Goal: Task Accomplishment & Management: Complete application form

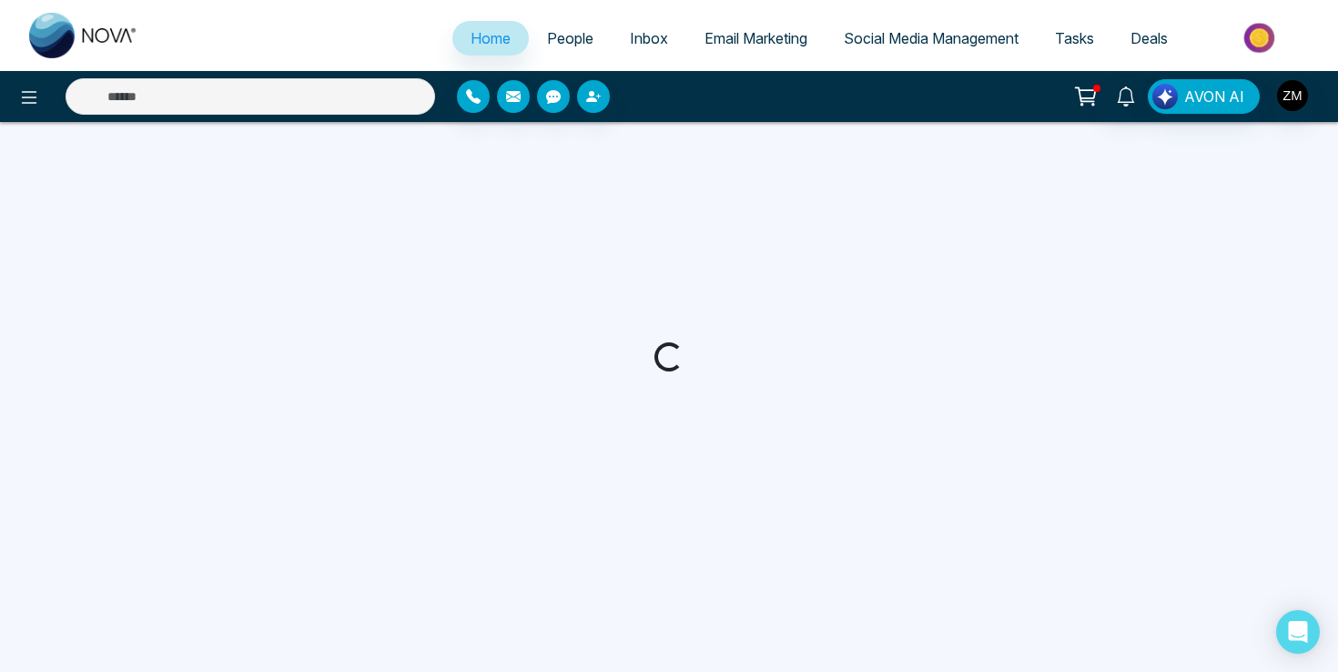
select select "*"
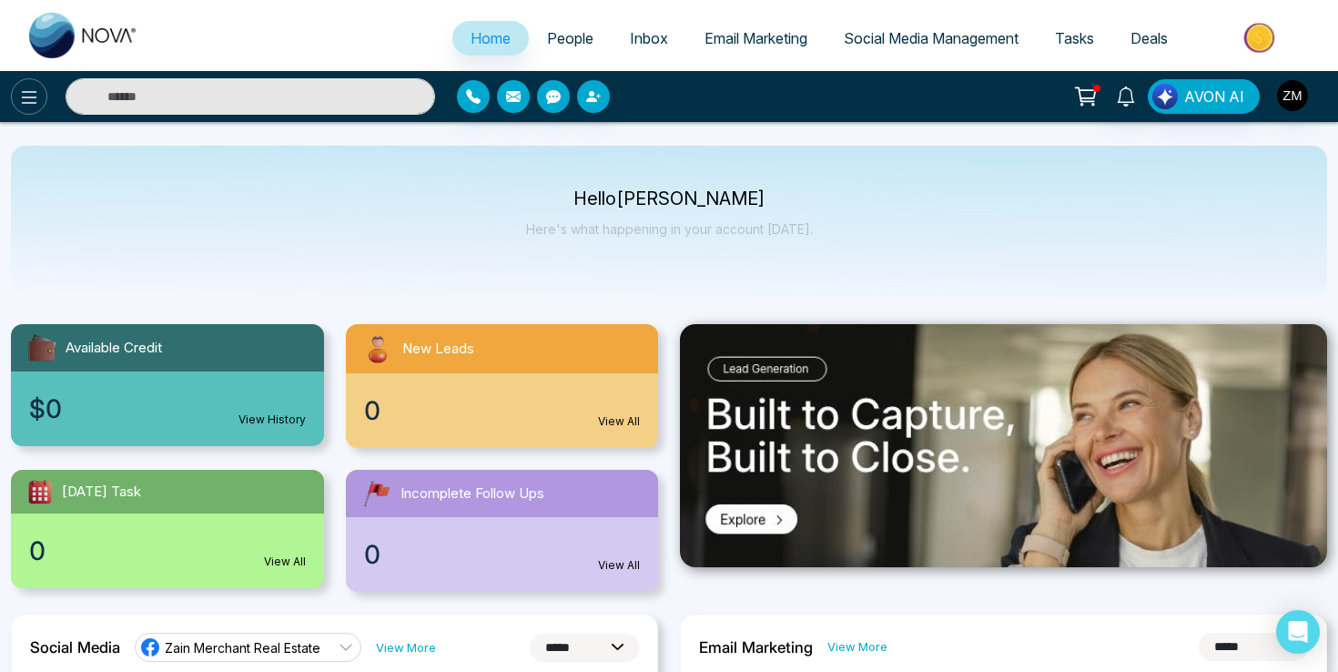
click at [26, 90] on icon at bounding box center [29, 97] width 22 height 22
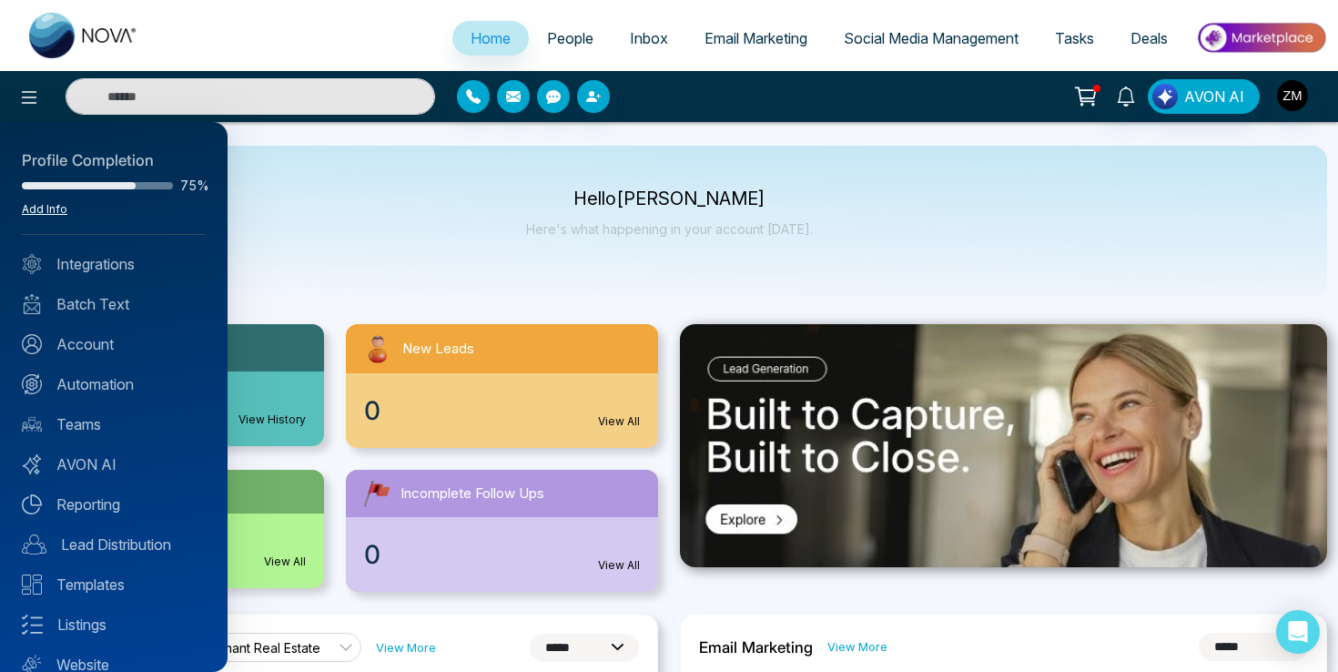
click at [56, 208] on link "Add Info" at bounding box center [45, 209] width 46 height 14
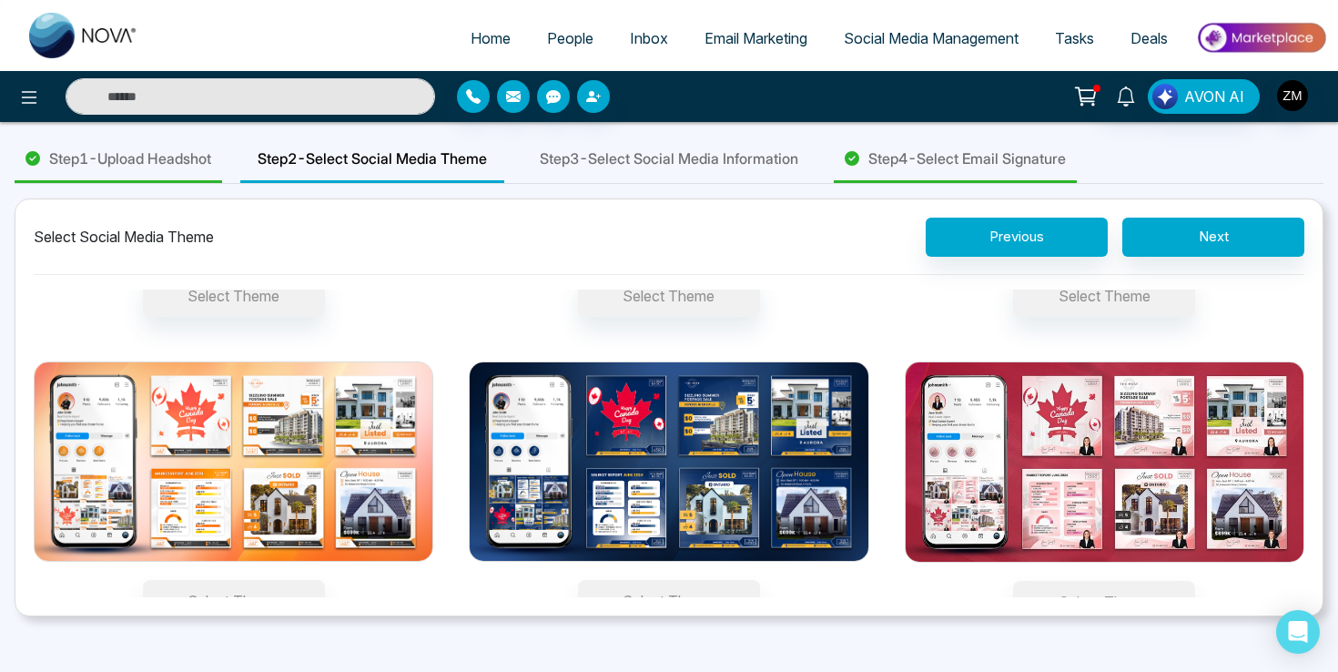
scroll to position [301, 0]
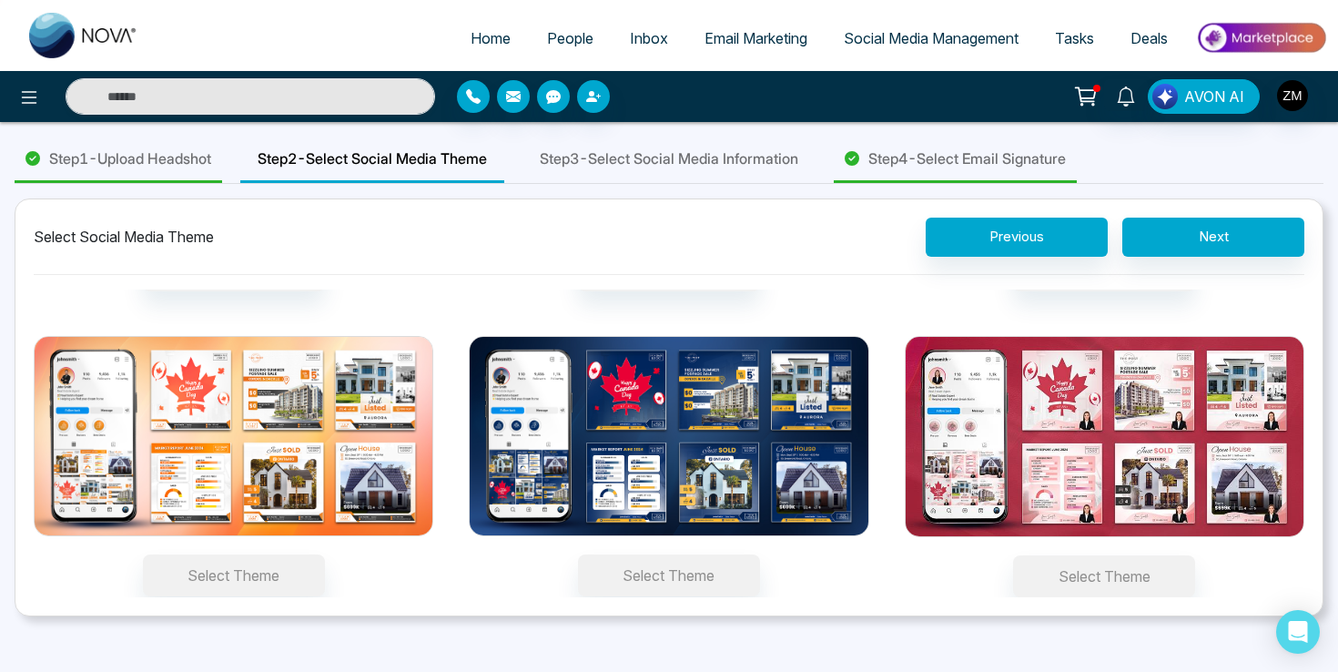
click at [672, 443] on img at bounding box center [669, 436] width 400 height 200
click at [672, 554] on button "Select Theme" at bounding box center [669, 575] width 182 height 42
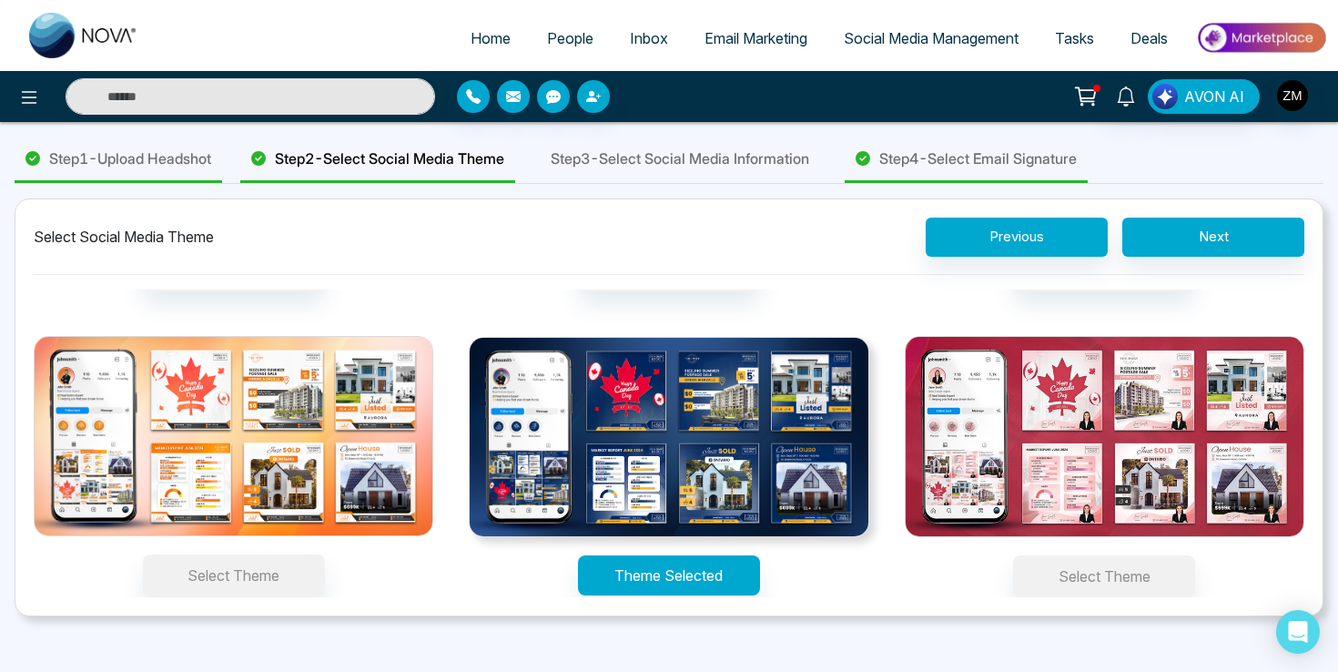
scroll to position [268, 0]
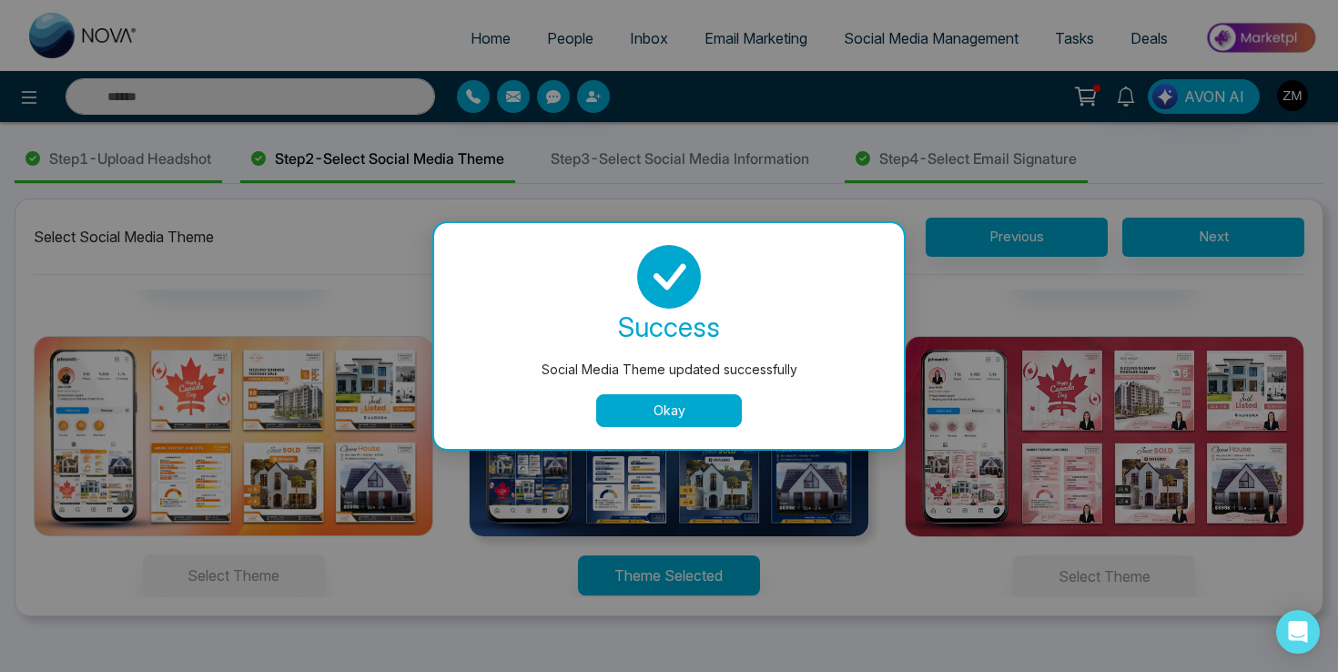
click at [711, 410] on button "Okay" at bounding box center [669, 410] width 146 height 33
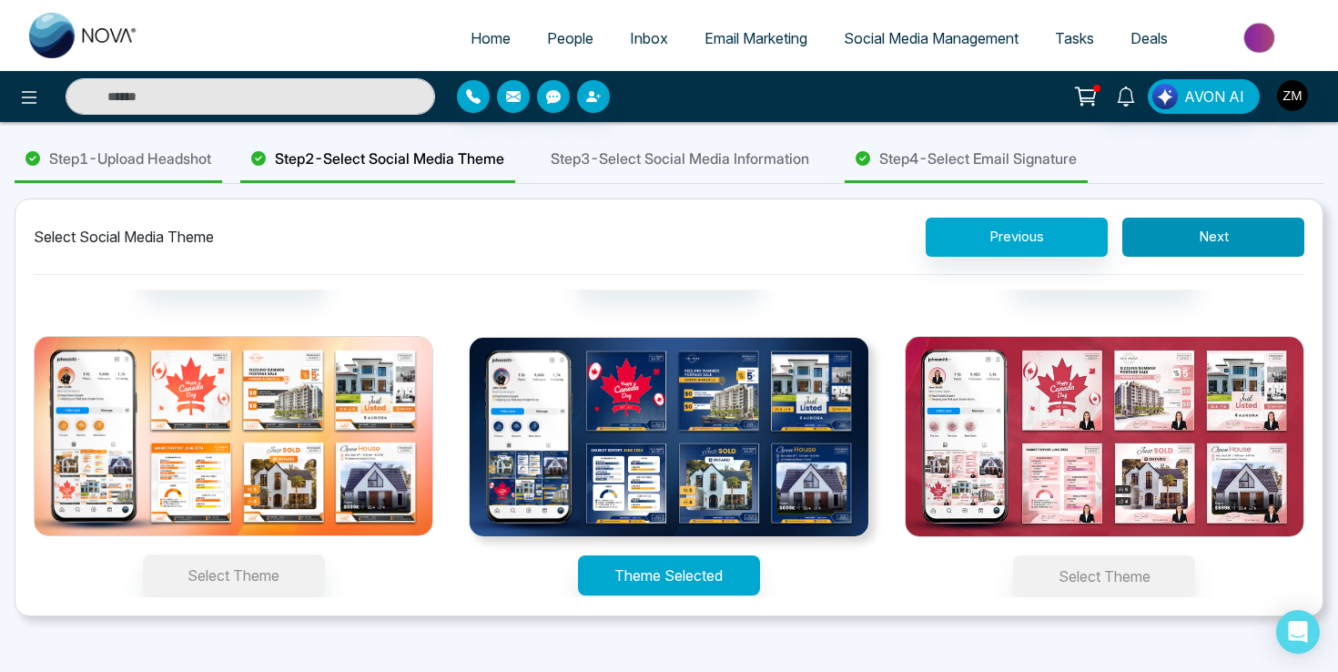
click at [1201, 246] on button "Next" at bounding box center [1213, 237] width 182 height 39
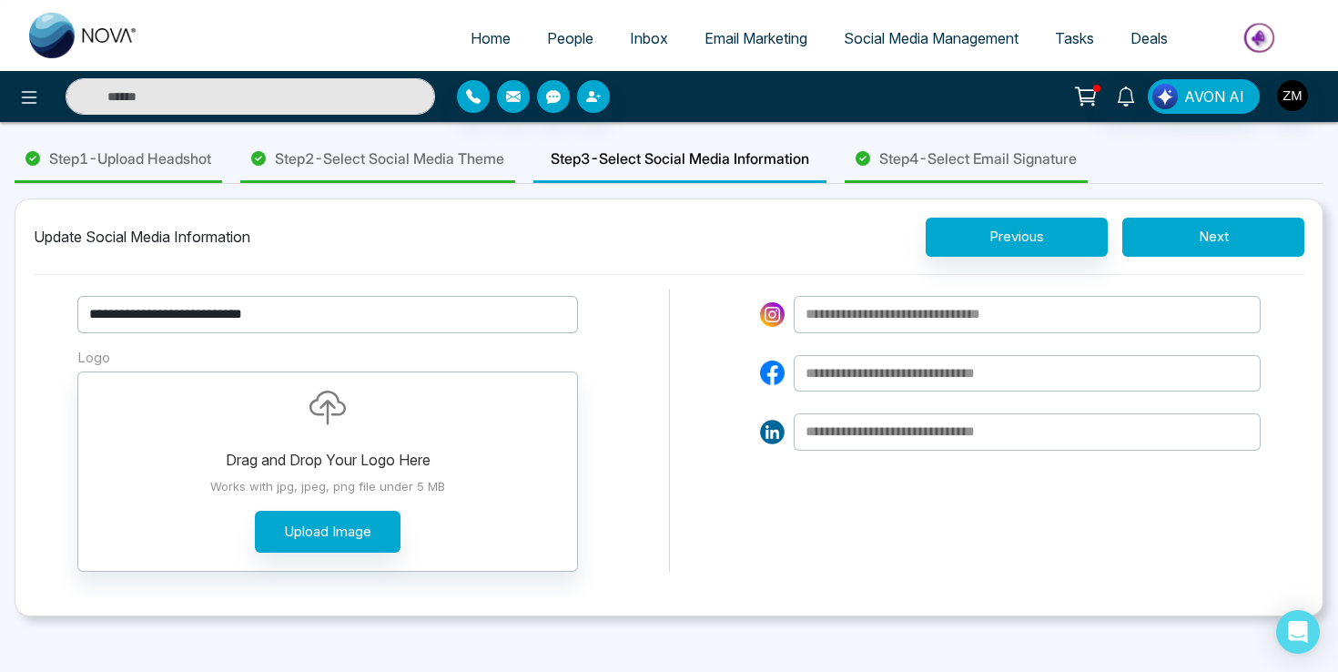
scroll to position [0, 0]
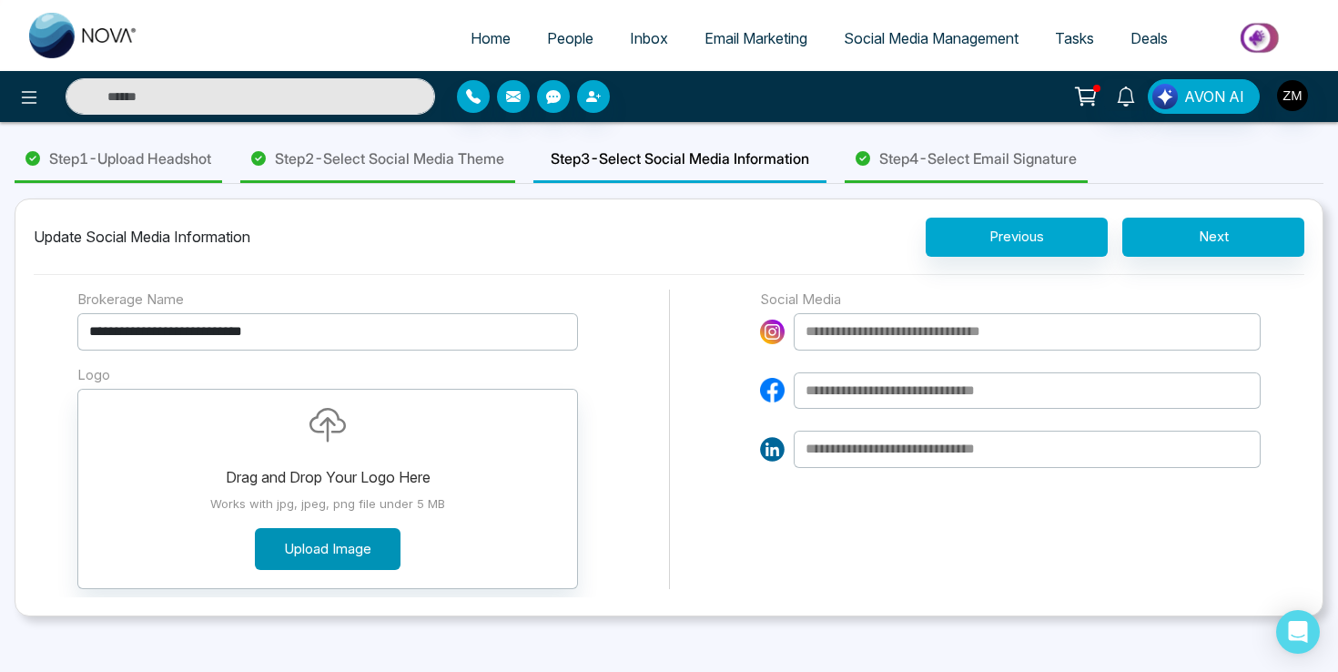
click at [366, 538] on button "Upload Image" at bounding box center [328, 549] width 146 height 43
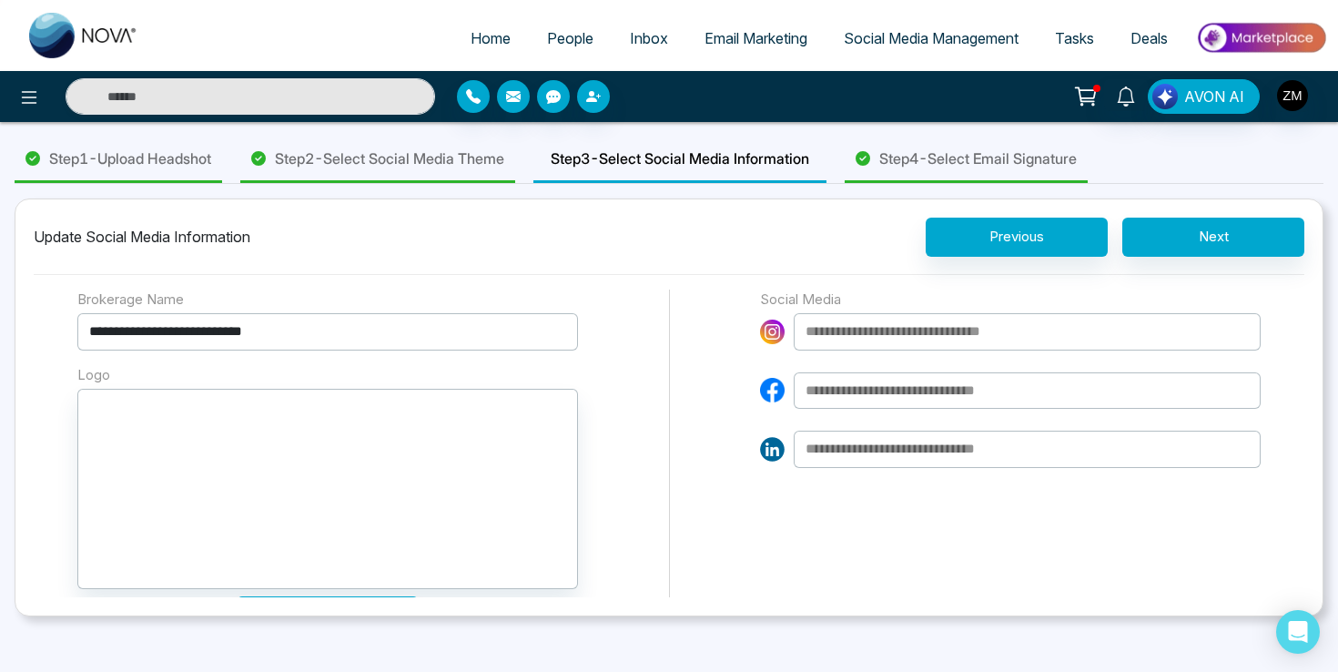
click at [894, 332] on input at bounding box center [1027, 331] width 467 height 37
click at [862, 331] on input at bounding box center [1027, 331] width 467 height 37
paste input "**********"
type input "**********"
click at [896, 388] on input at bounding box center [1027, 390] width 467 height 37
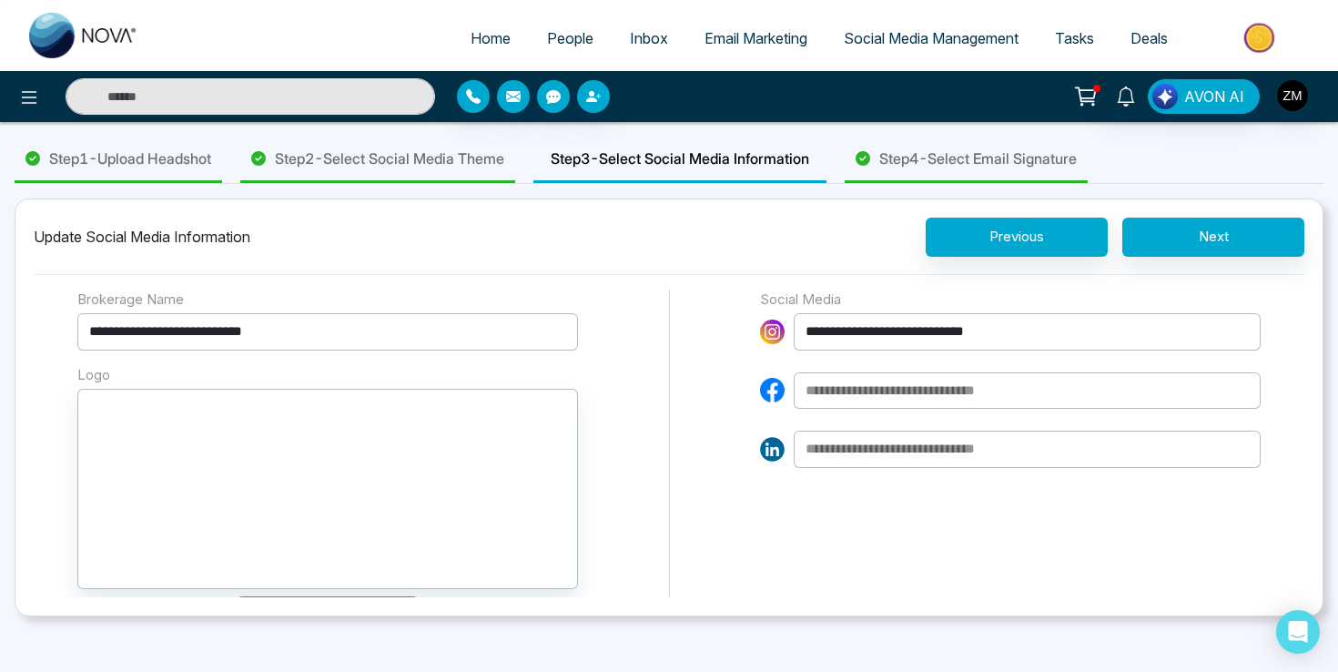
paste input "**********"
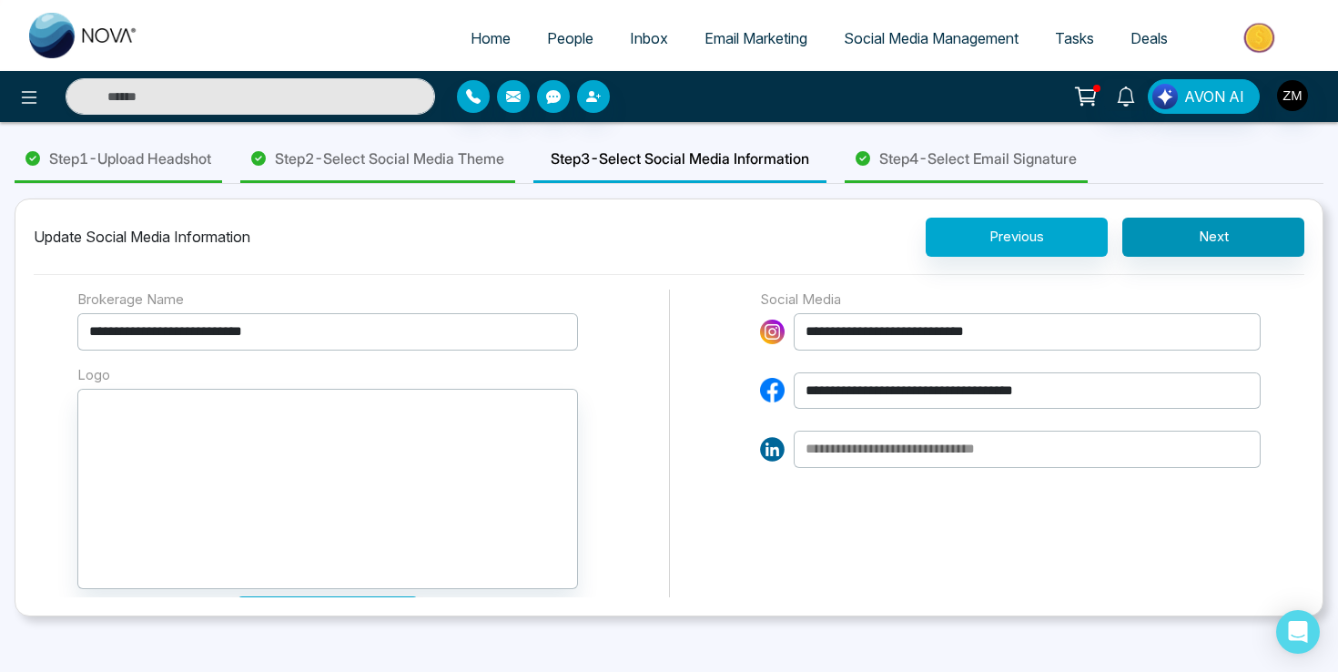
type input "**********"
click at [870, 436] on input at bounding box center [1027, 449] width 467 height 37
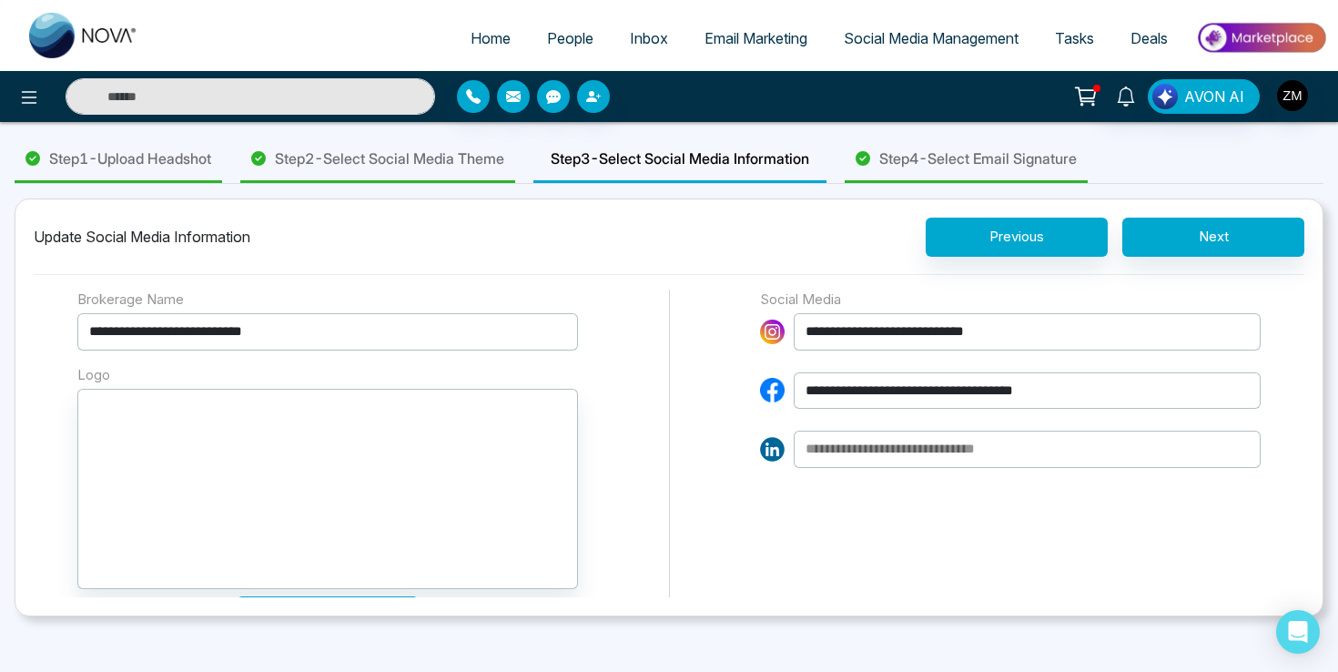
paste input "**********"
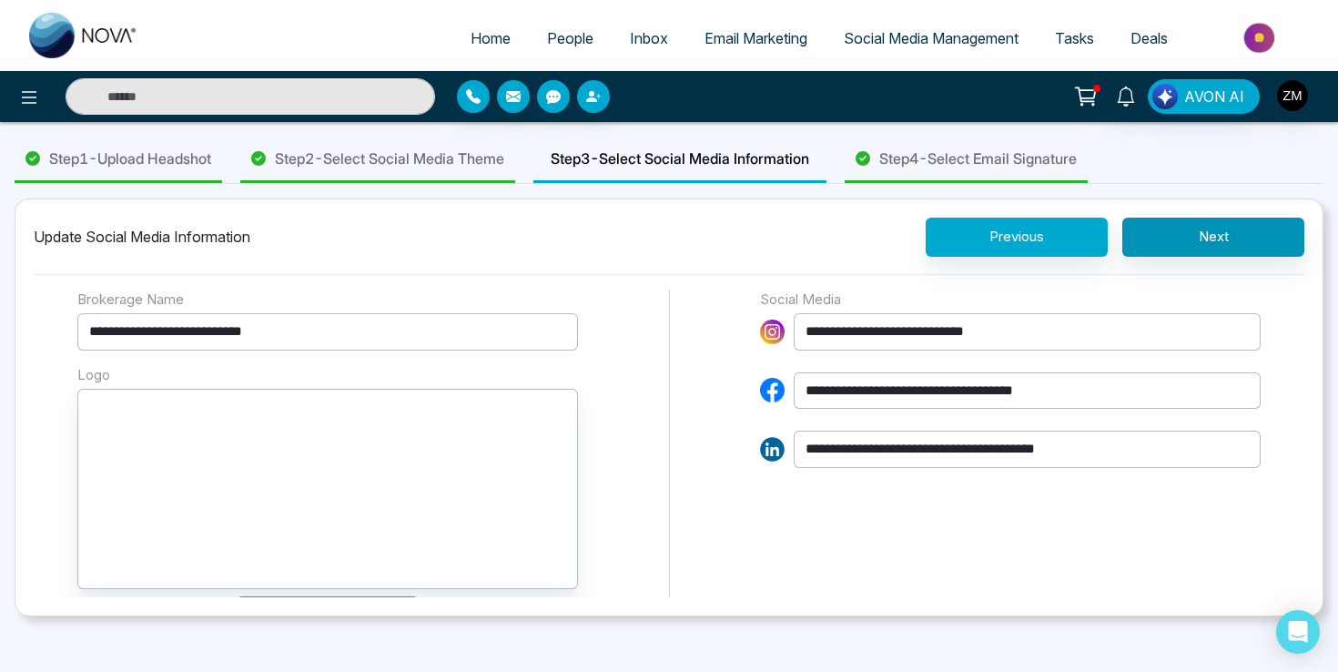
type input "**********"
click at [1205, 234] on button "Next" at bounding box center [1213, 237] width 182 height 39
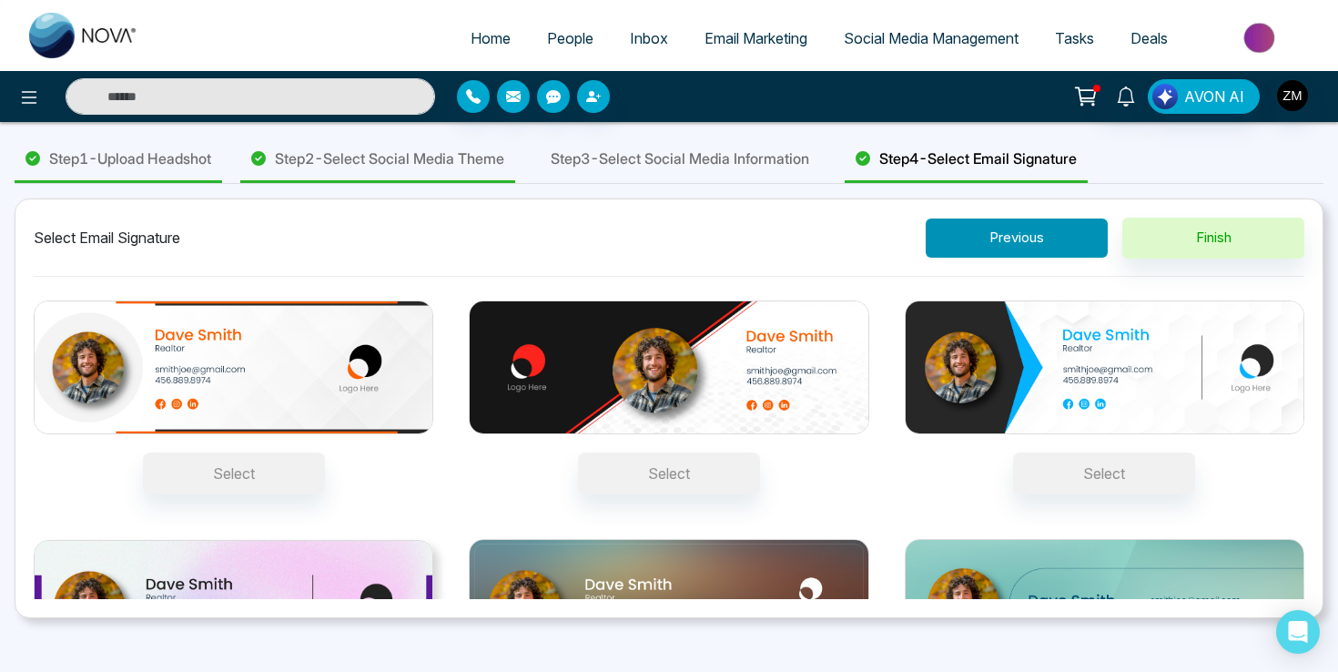
click at [1037, 243] on button "Previous" at bounding box center [1017, 237] width 182 height 39
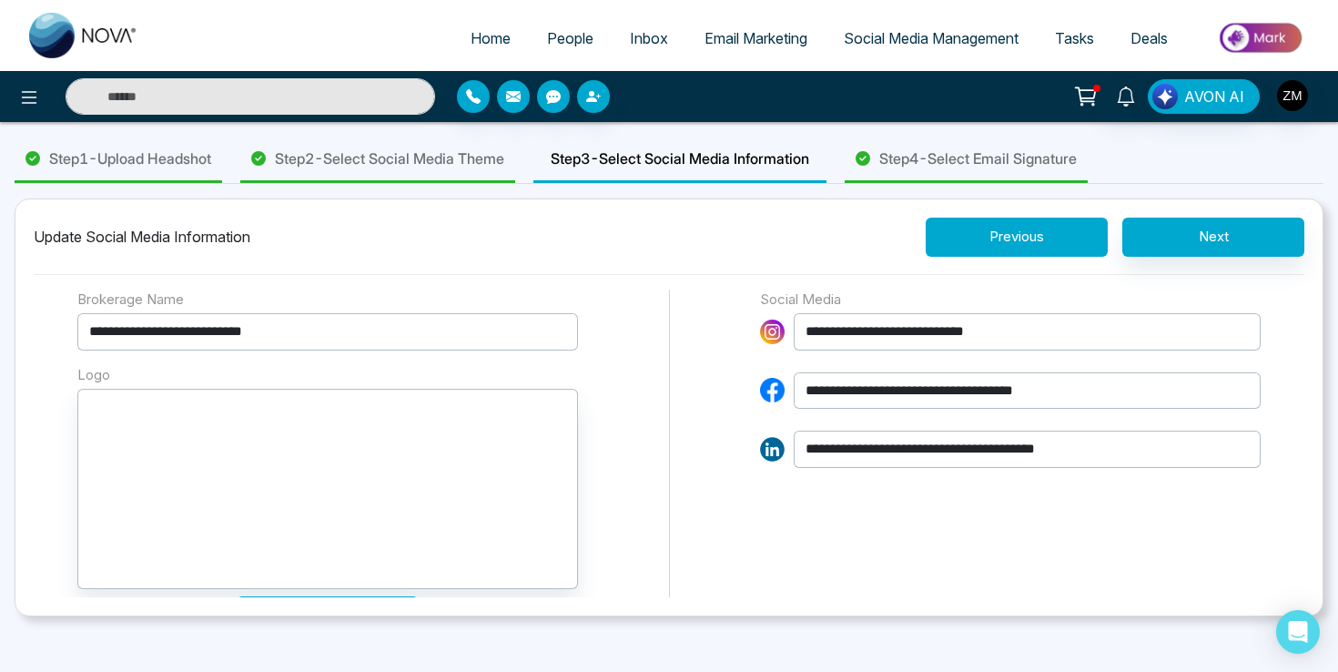
scroll to position [133, 0]
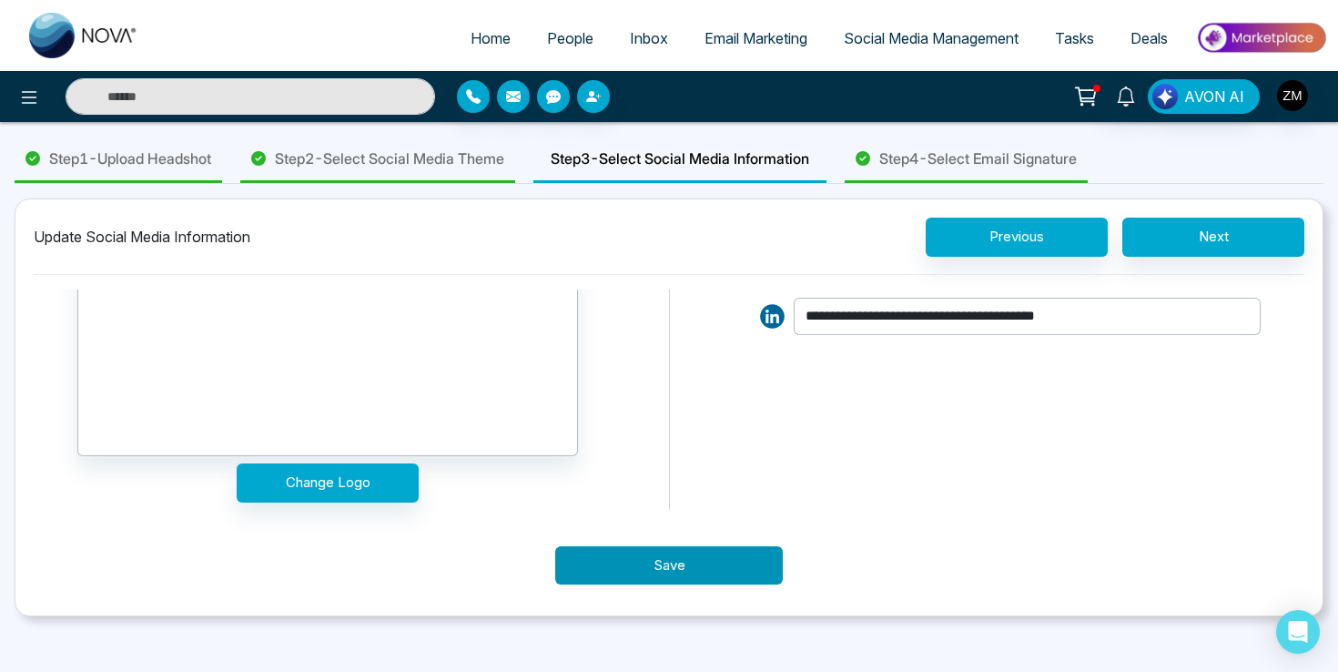
click at [707, 565] on button "Save" at bounding box center [669, 565] width 228 height 39
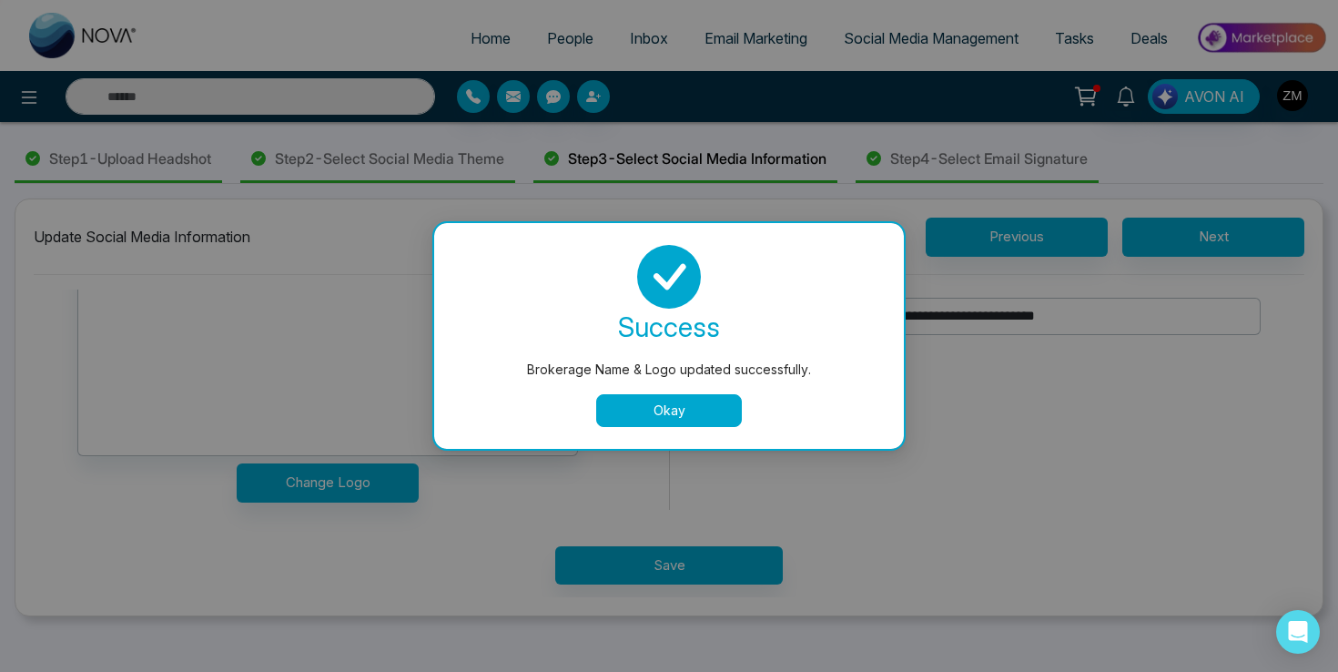
click at [701, 412] on button "Okay" at bounding box center [669, 410] width 146 height 33
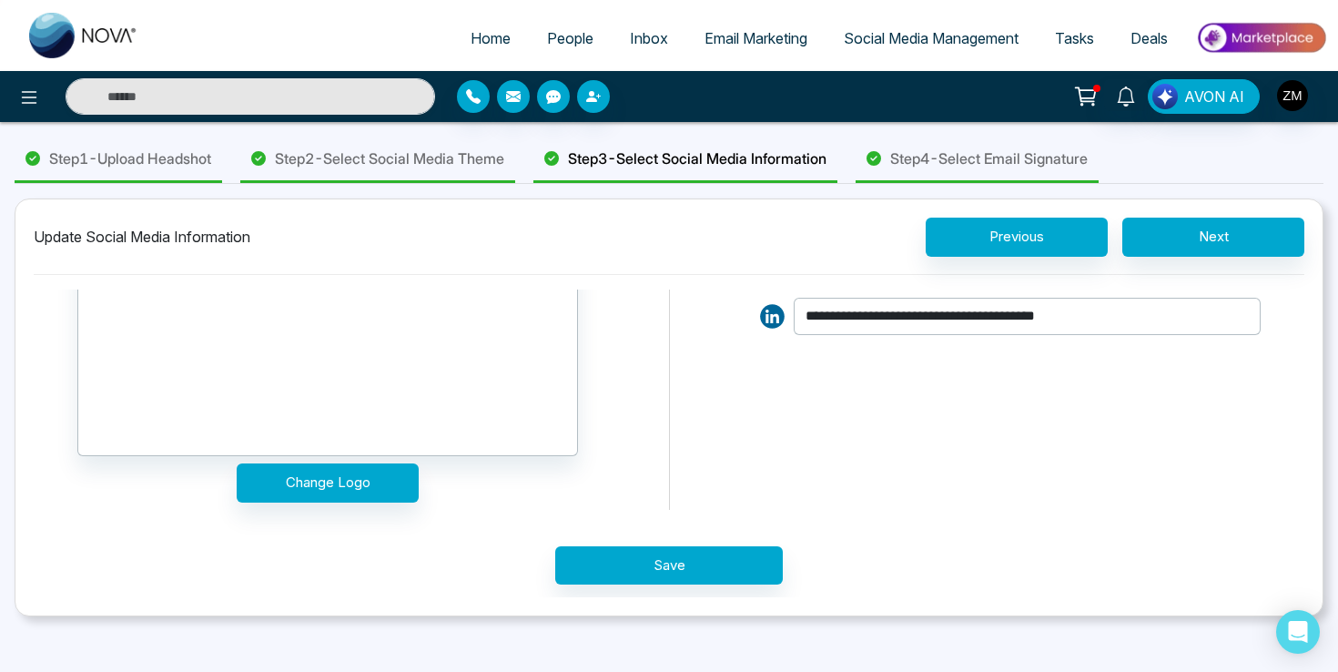
scroll to position [0, 0]
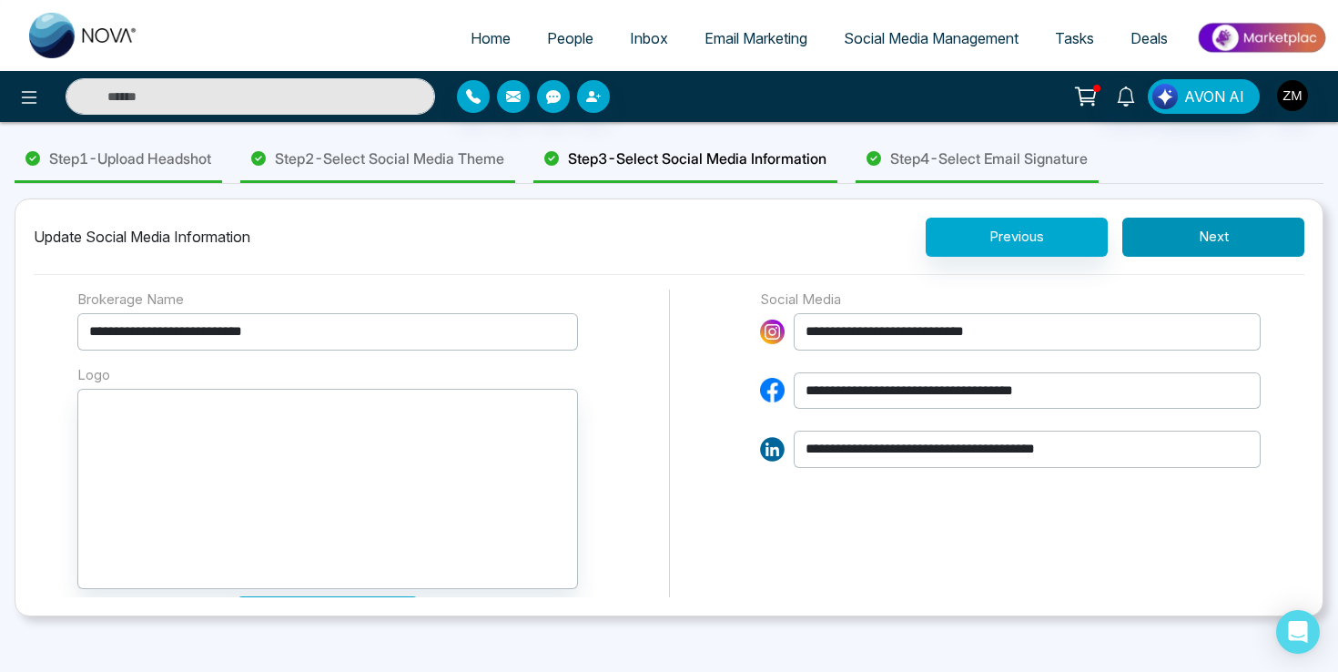
click at [1211, 244] on button "Next" at bounding box center [1213, 237] width 182 height 39
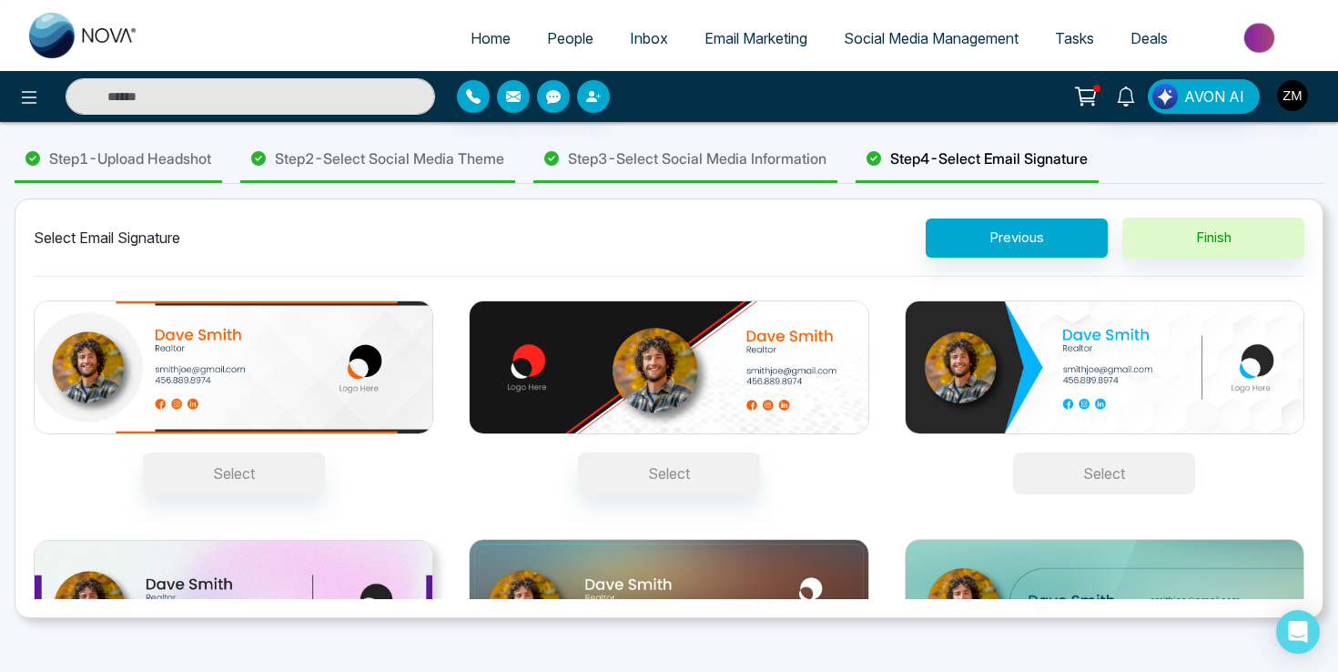
click at [1084, 465] on button "Select" at bounding box center [1104, 473] width 182 height 42
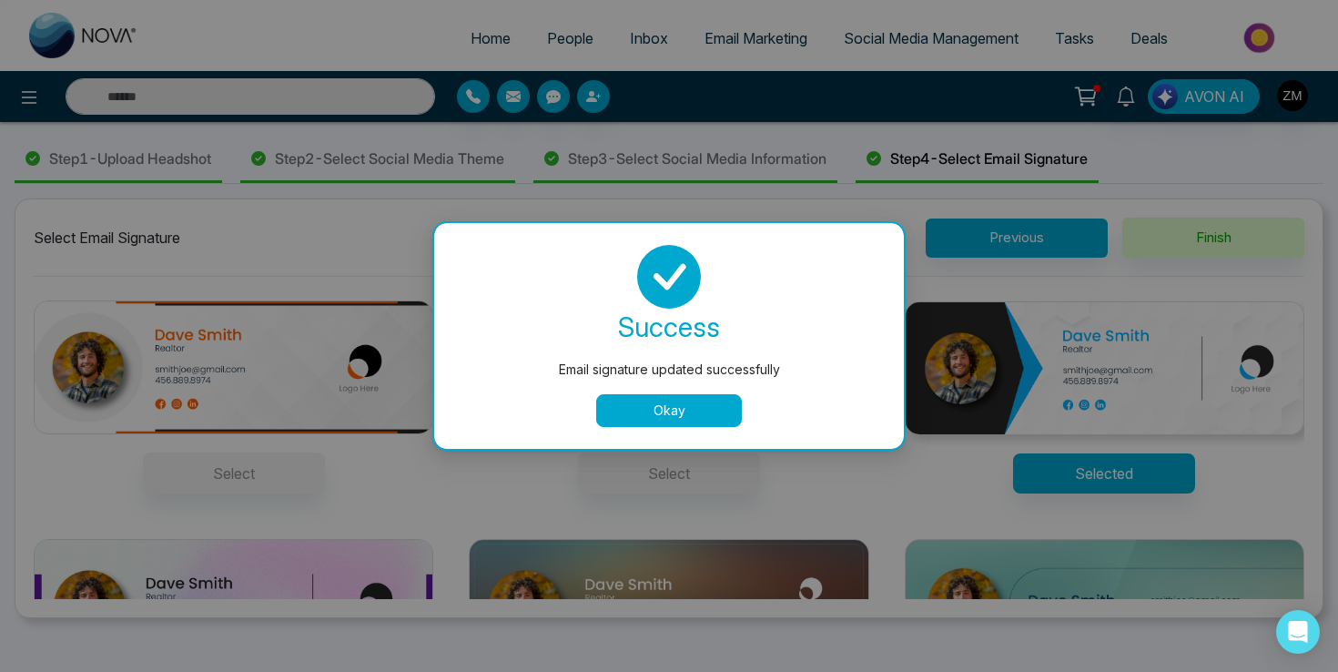
click at [699, 406] on button "Okay" at bounding box center [669, 410] width 146 height 33
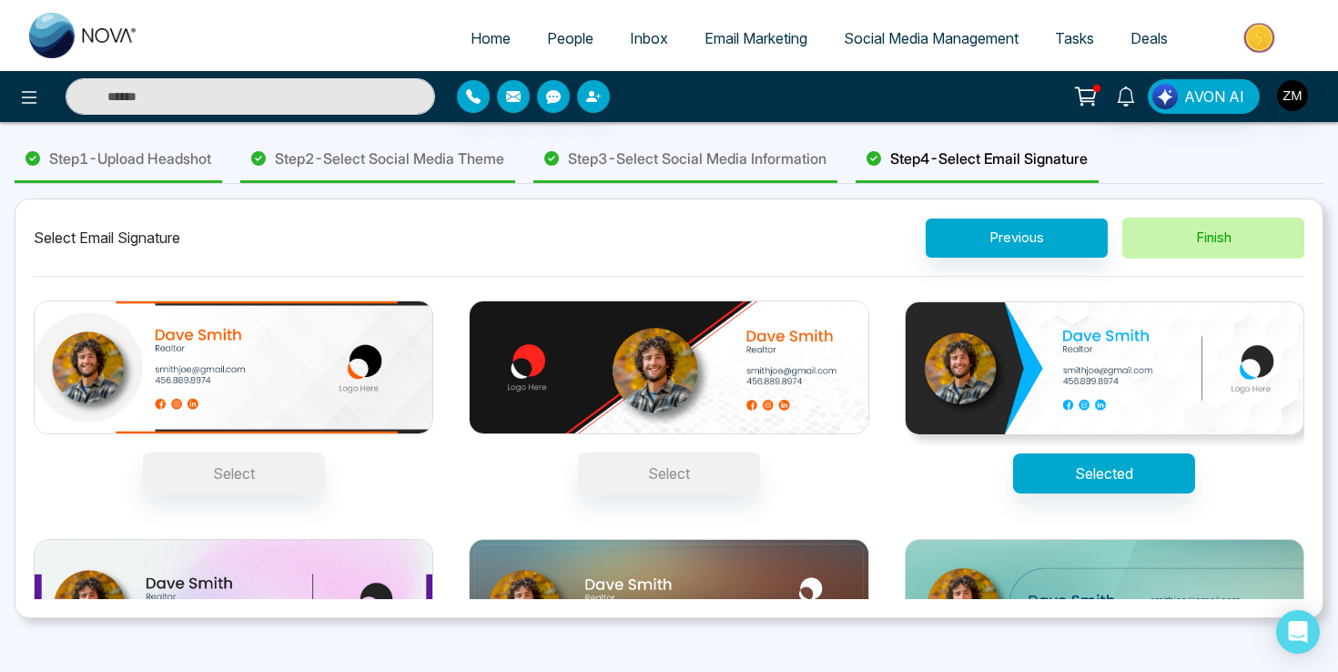
click at [1185, 239] on button "Finish" at bounding box center [1213, 238] width 182 height 41
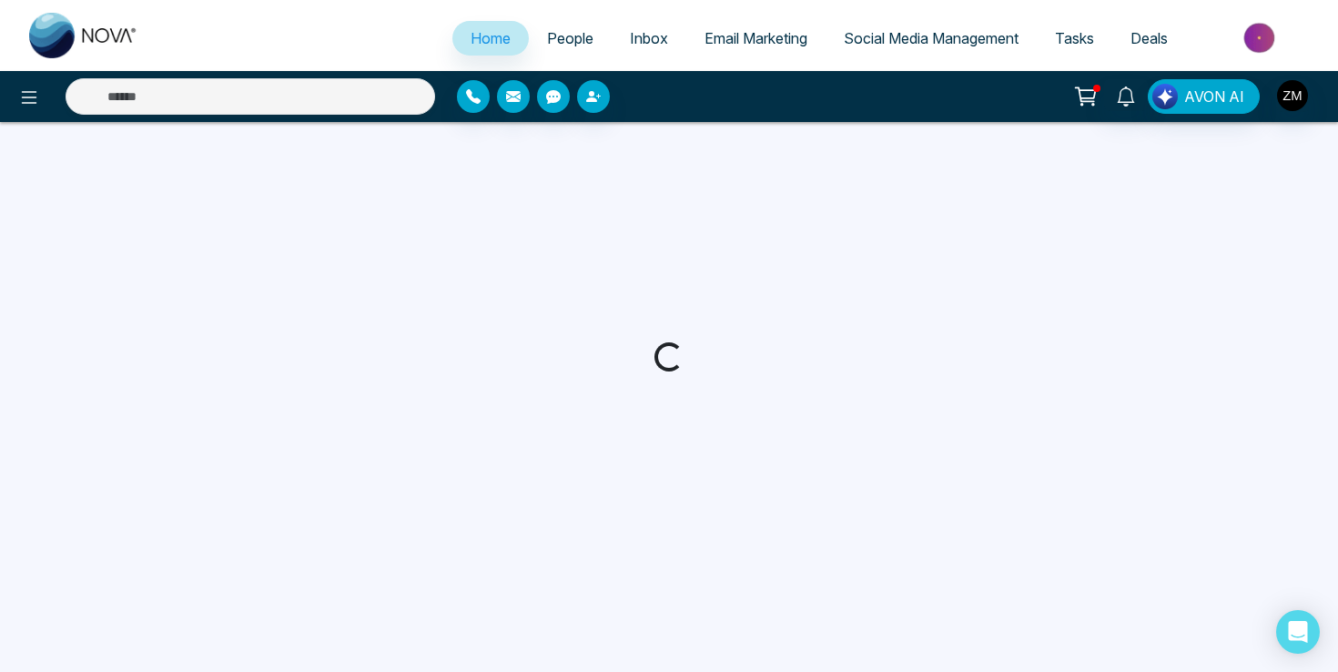
select select "*"
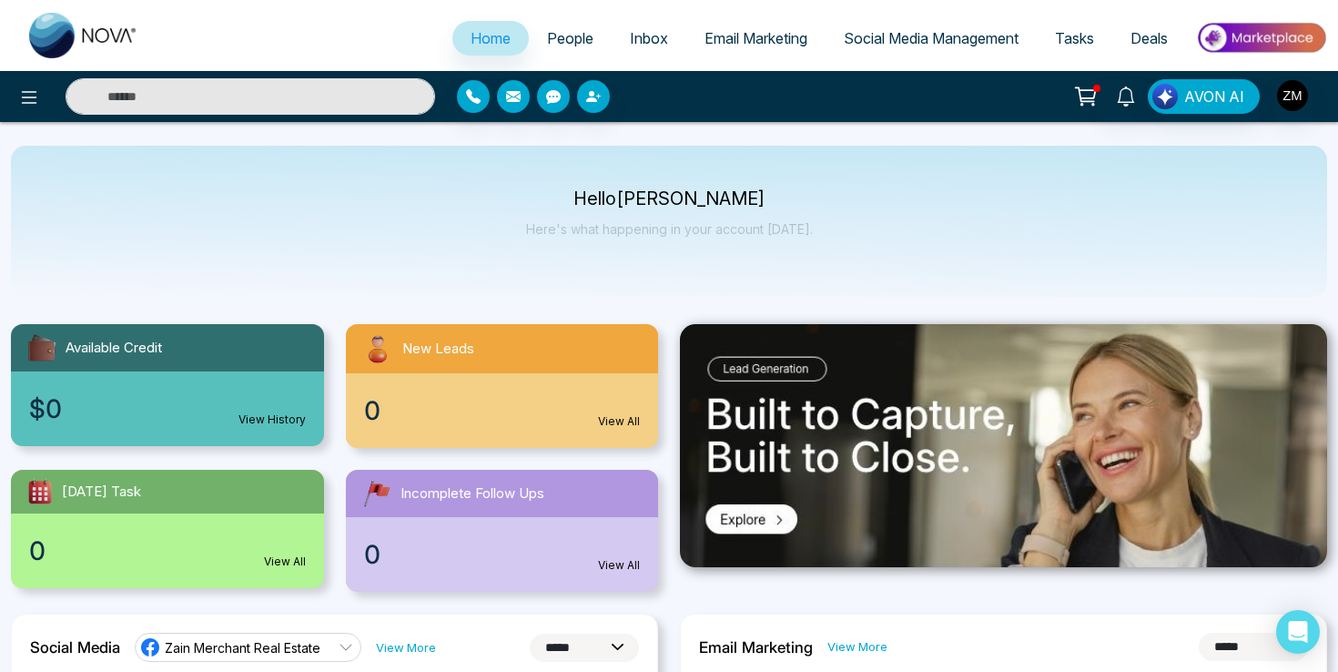
click at [955, 42] on span "Social Media Management" at bounding box center [931, 38] width 175 height 18
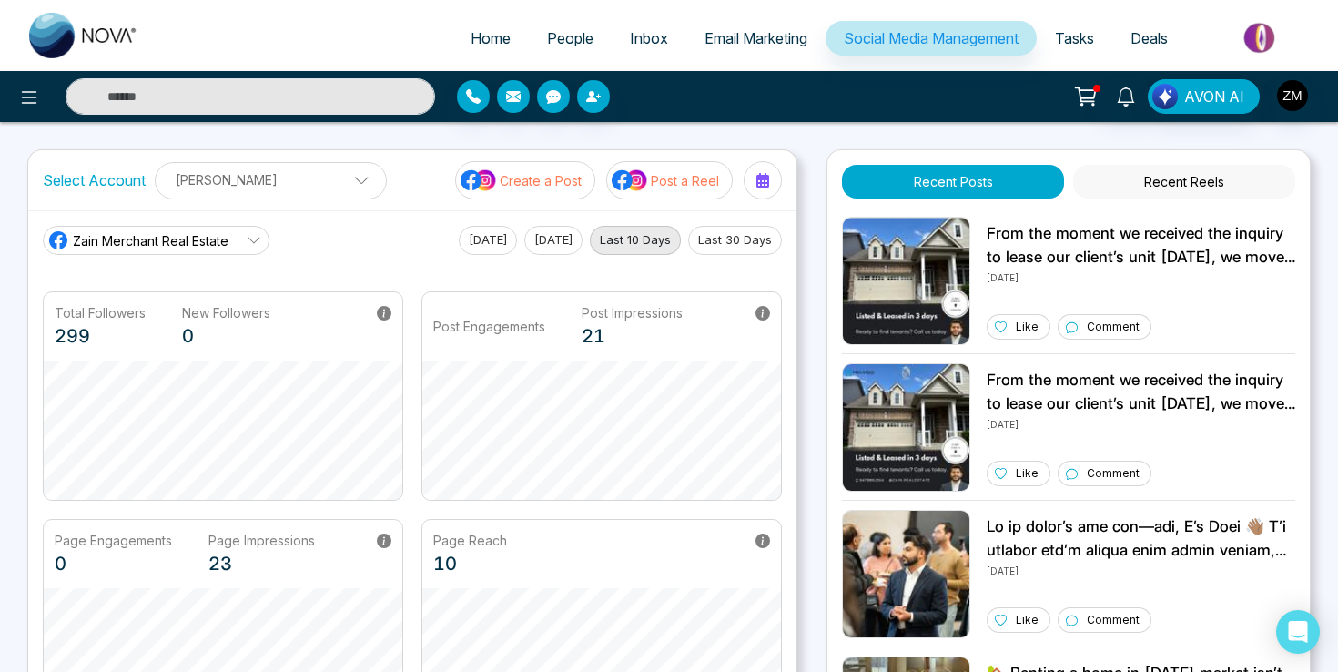
click at [325, 177] on p "[PERSON_NAME]" at bounding box center [271, 180] width 208 height 30
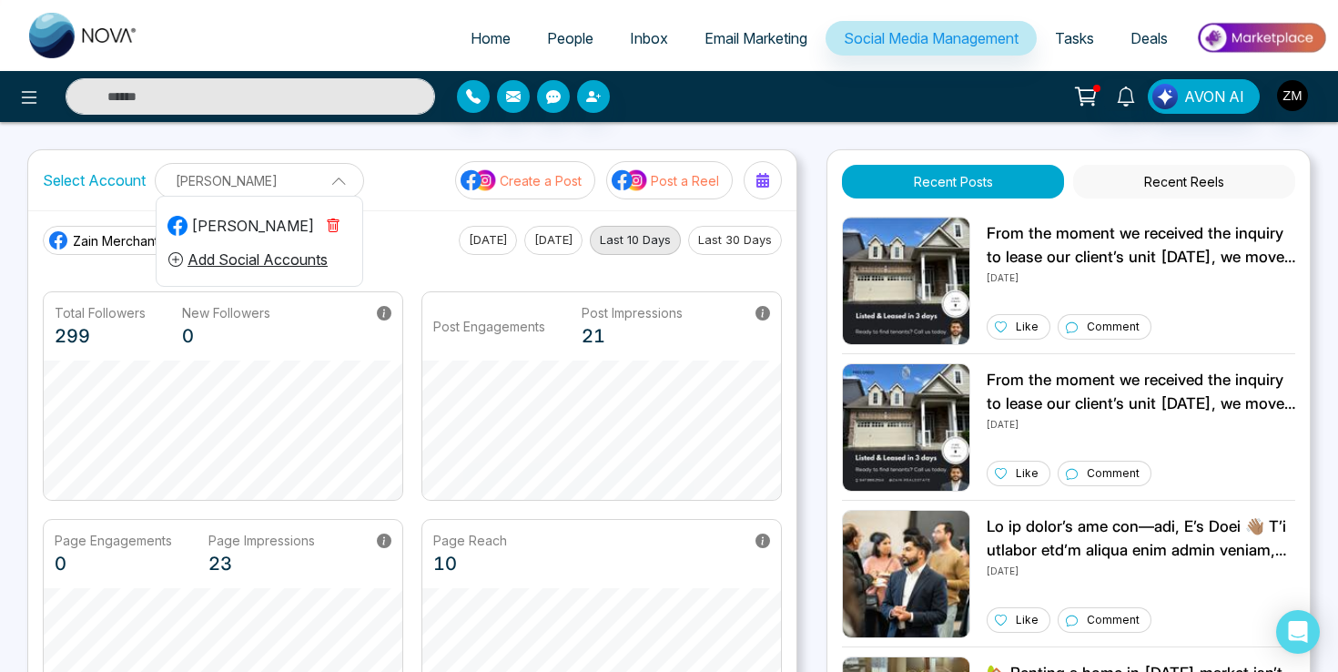
click at [325, 177] on p "[PERSON_NAME]" at bounding box center [260, 181] width 186 height 30
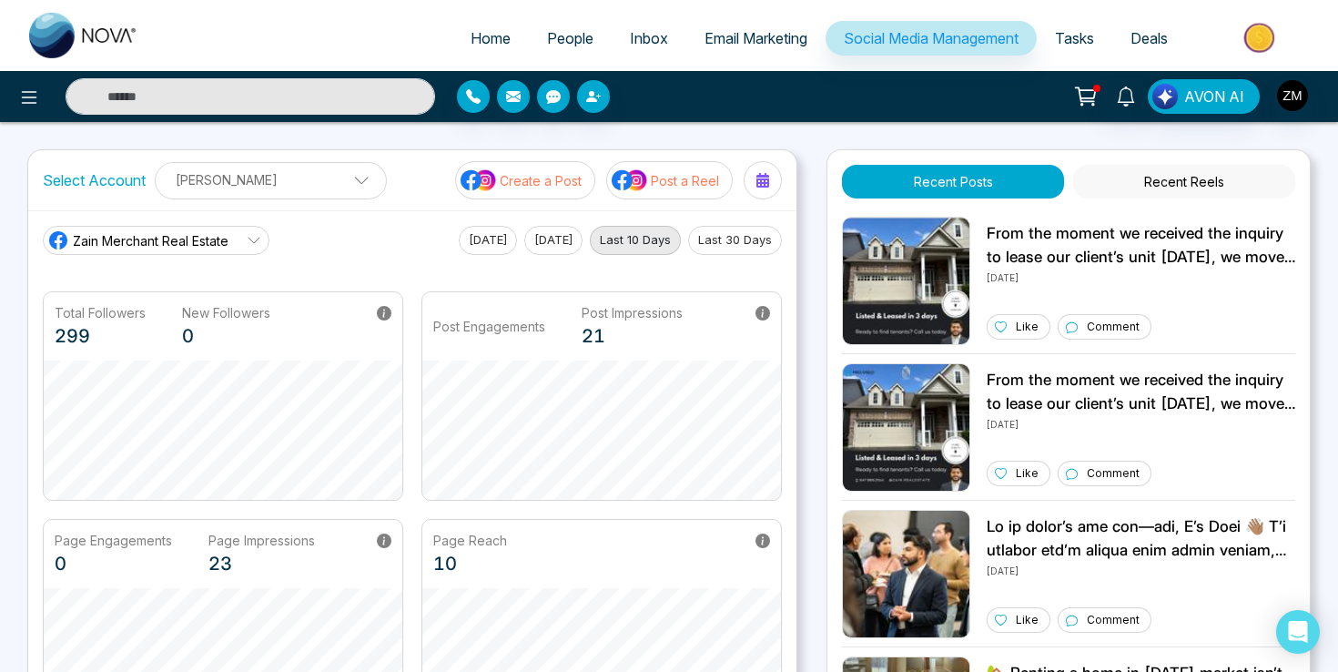
click at [226, 244] on span "Zain Merchant Real Estate" at bounding box center [151, 240] width 156 height 19
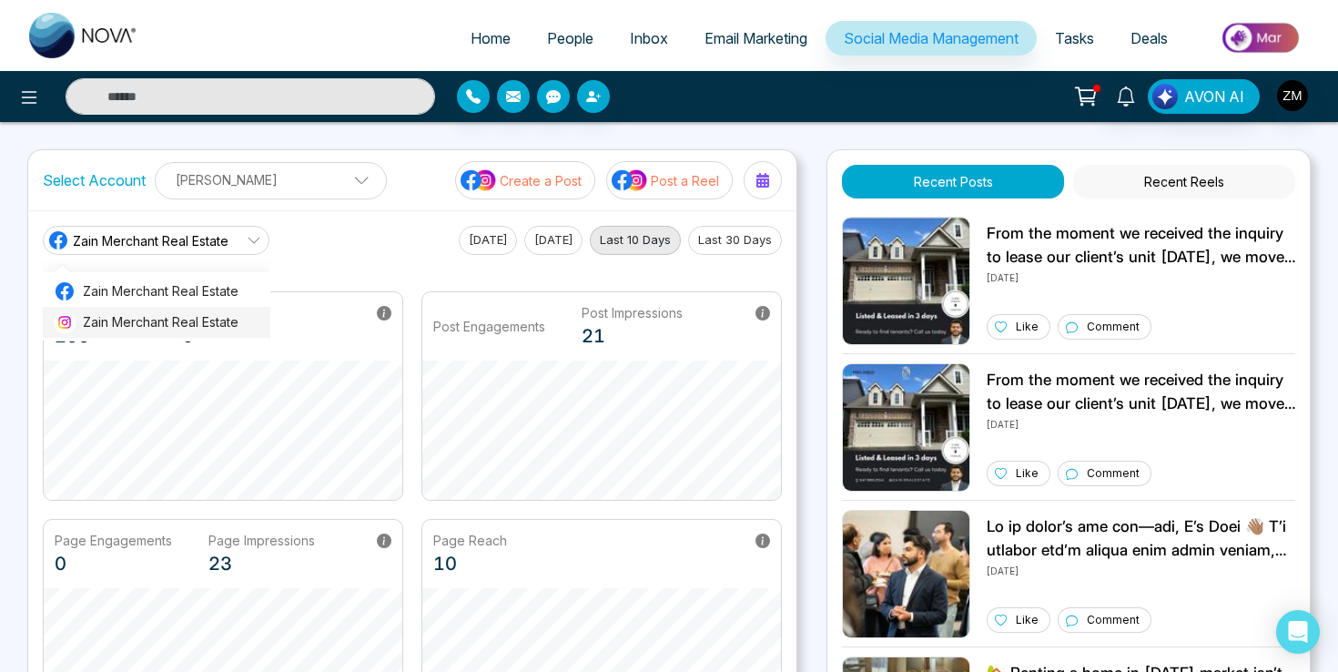
click at [216, 321] on span "Zain Merchant Real Estate" at bounding box center [171, 322] width 177 height 20
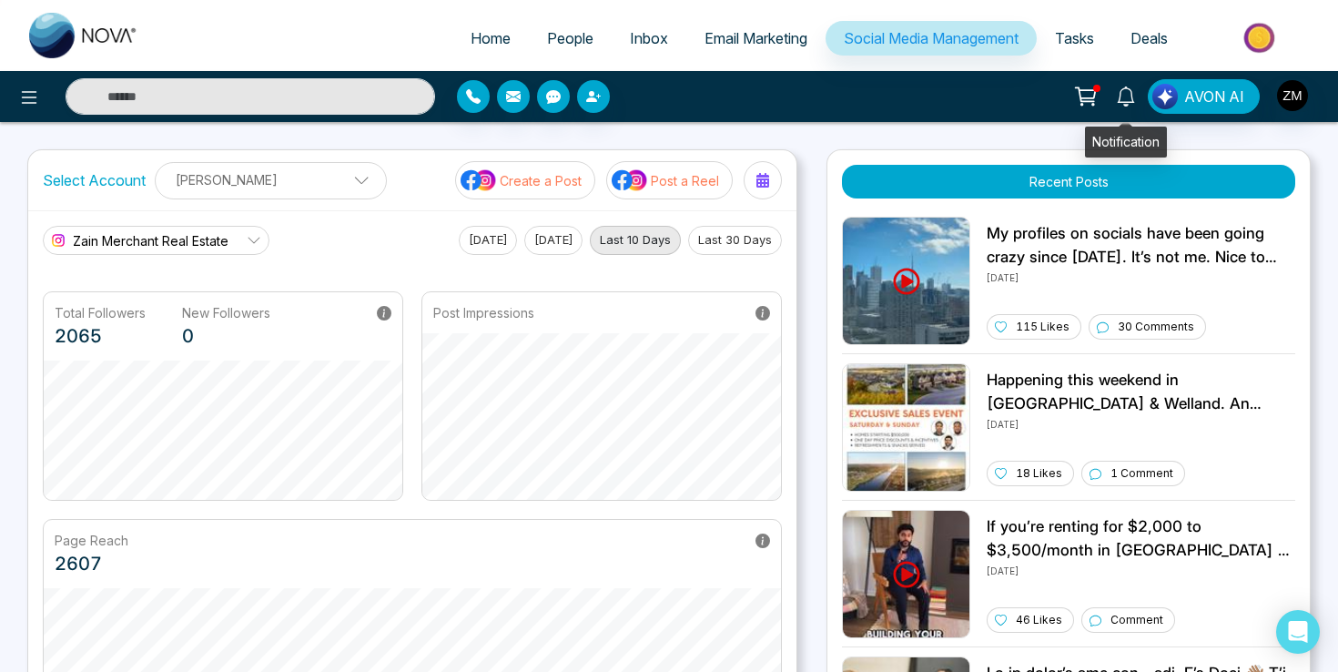
click at [1129, 96] on icon at bounding box center [1126, 96] width 20 height 20
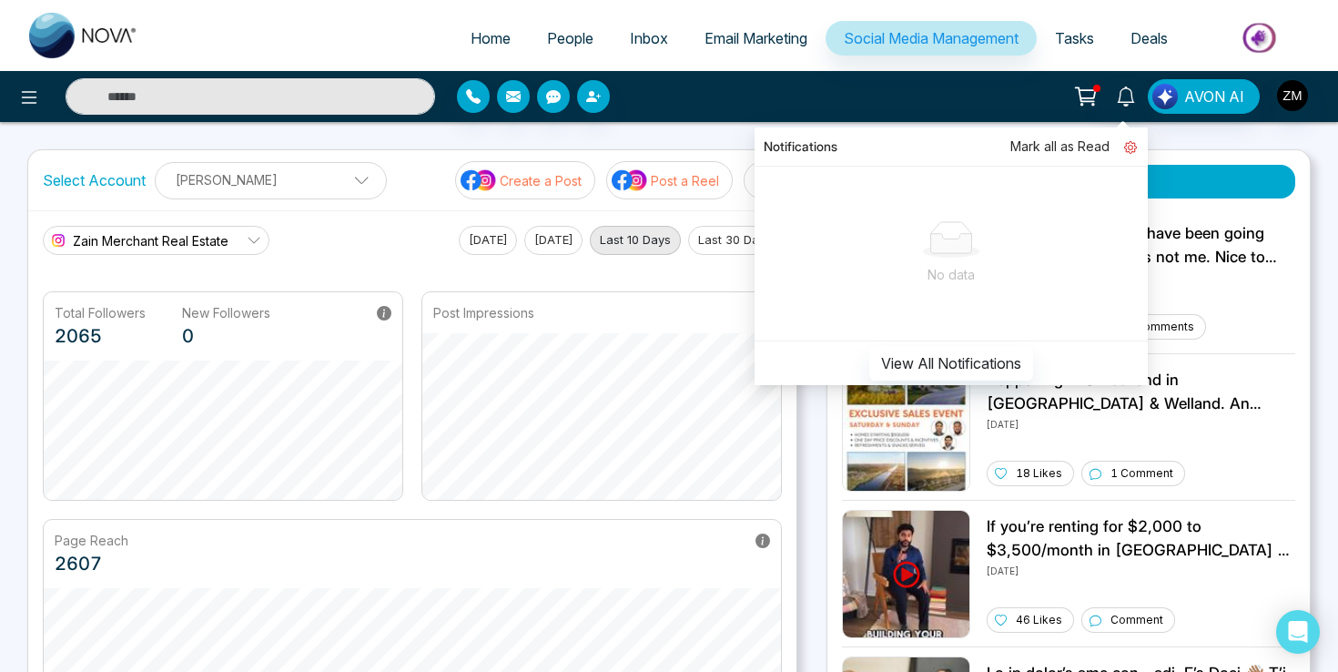
click at [1134, 146] on icon at bounding box center [1130, 147] width 13 height 13
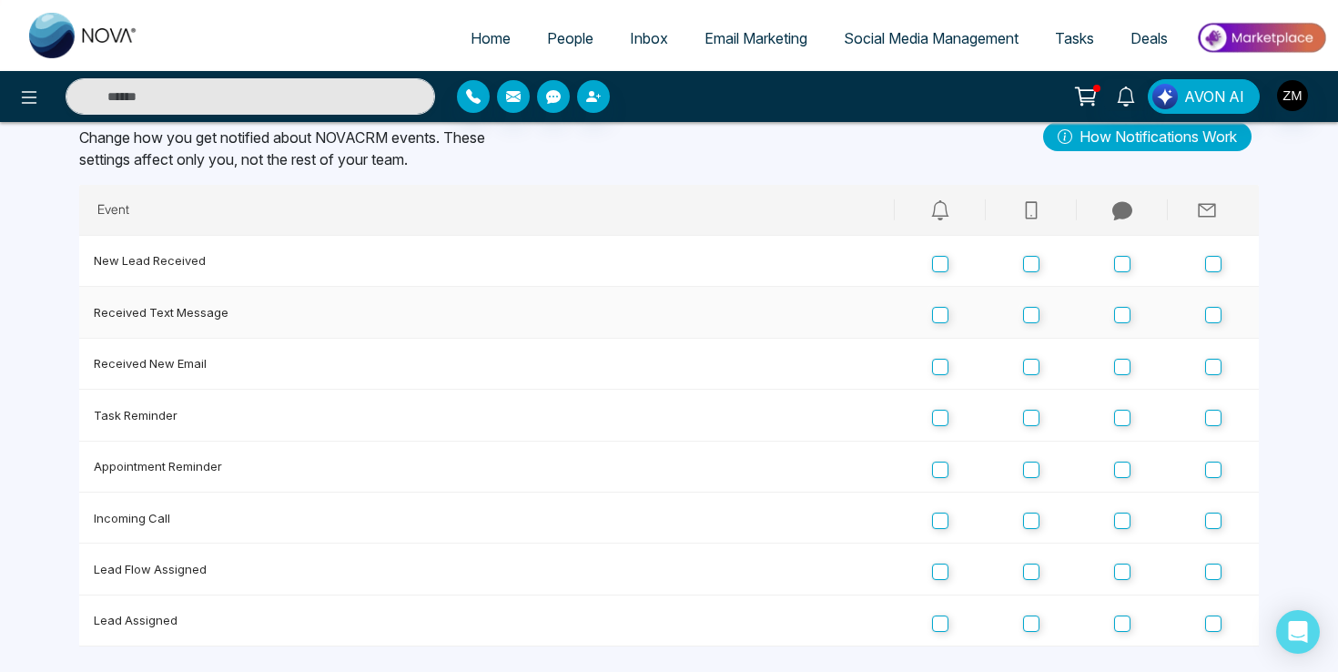
scroll to position [82, 0]
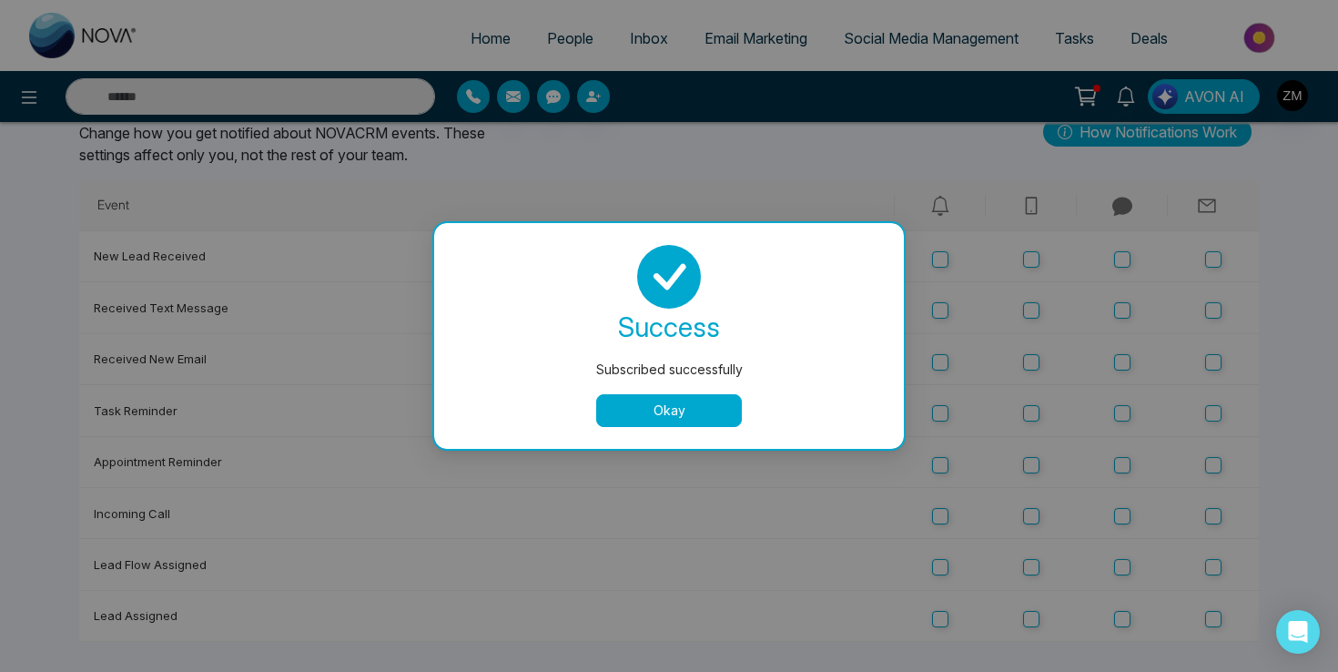
click at [658, 408] on button "Okay" at bounding box center [669, 410] width 146 height 33
click at [1036, 569] on div "Subscribed successfully success Subscribed successfully Okay" at bounding box center [669, 336] width 1338 height 672
click at [1034, 458] on div "Subscribed successfully success Subscribed successfully Okay" at bounding box center [669, 336] width 1338 height 672
click at [1034, 415] on div "Subscribed successfully success Subscribed successfully Okay" at bounding box center [669, 336] width 1338 height 672
click at [1032, 363] on div "Subscribed successfully success Subscribed successfully Okay" at bounding box center [669, 336] width 1338 height 672
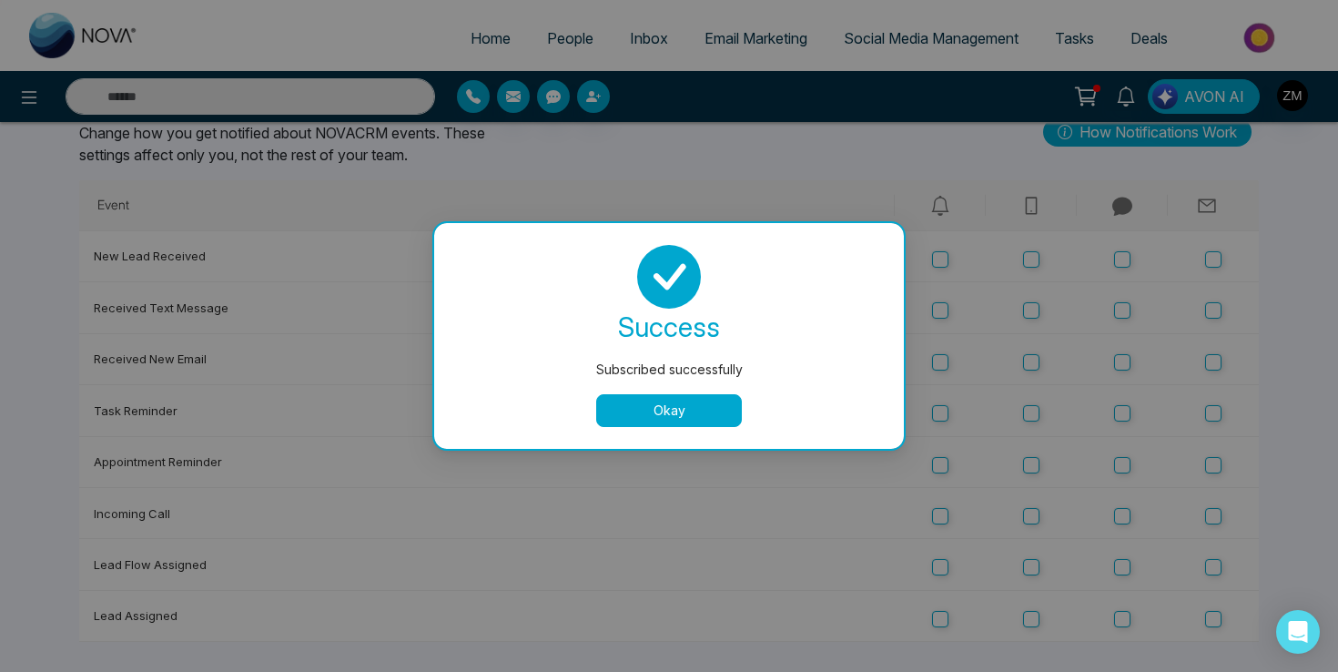
click at [656, 411] on button "Okay" at bounding box center [669, 410] width 146 height 33
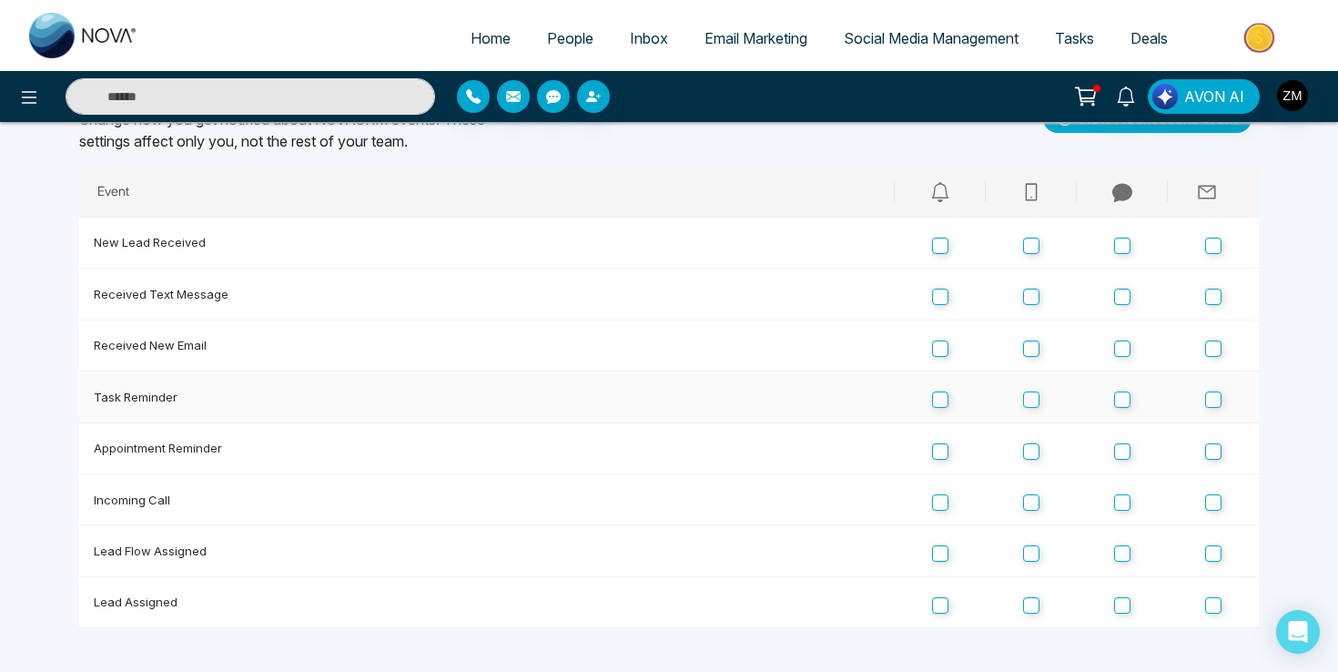
scroll to position [0, 0]
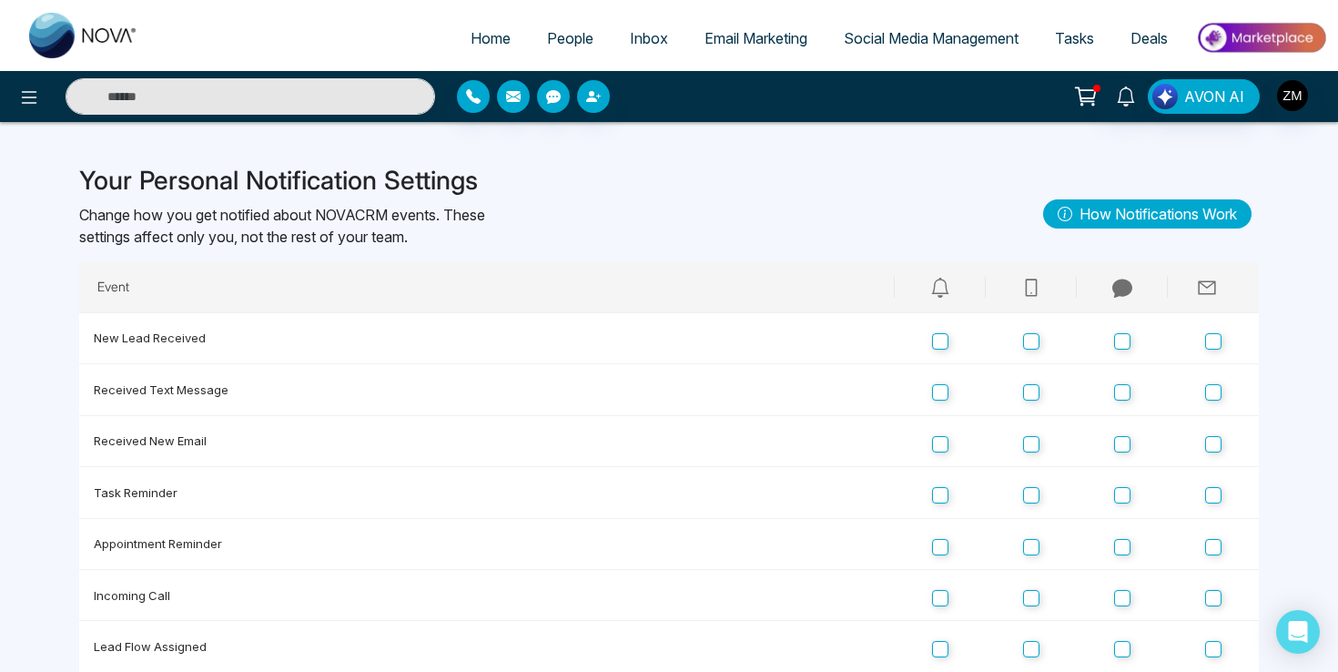
click at [571, 38] on span "People" at bounding box center [570, 38] width 46 height 18
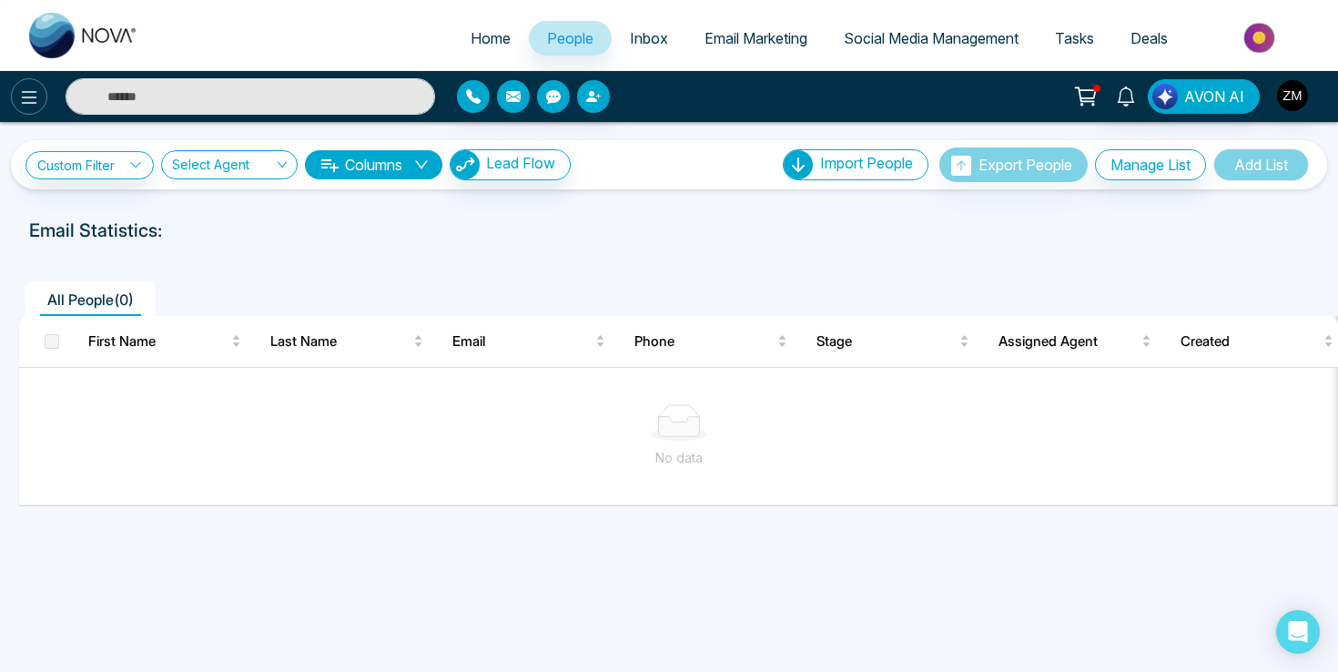
click at [30, 108] on button at bounding box center [29, 96] width 36 height 36
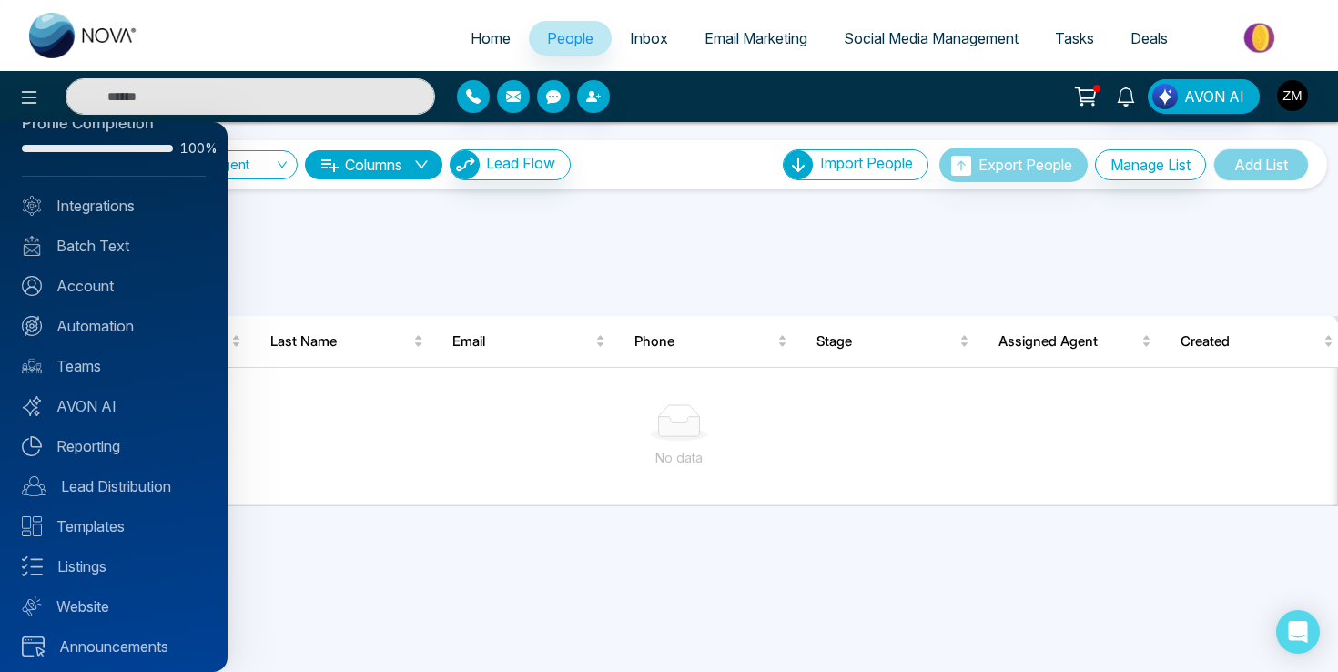
scroll to position [44, 0]
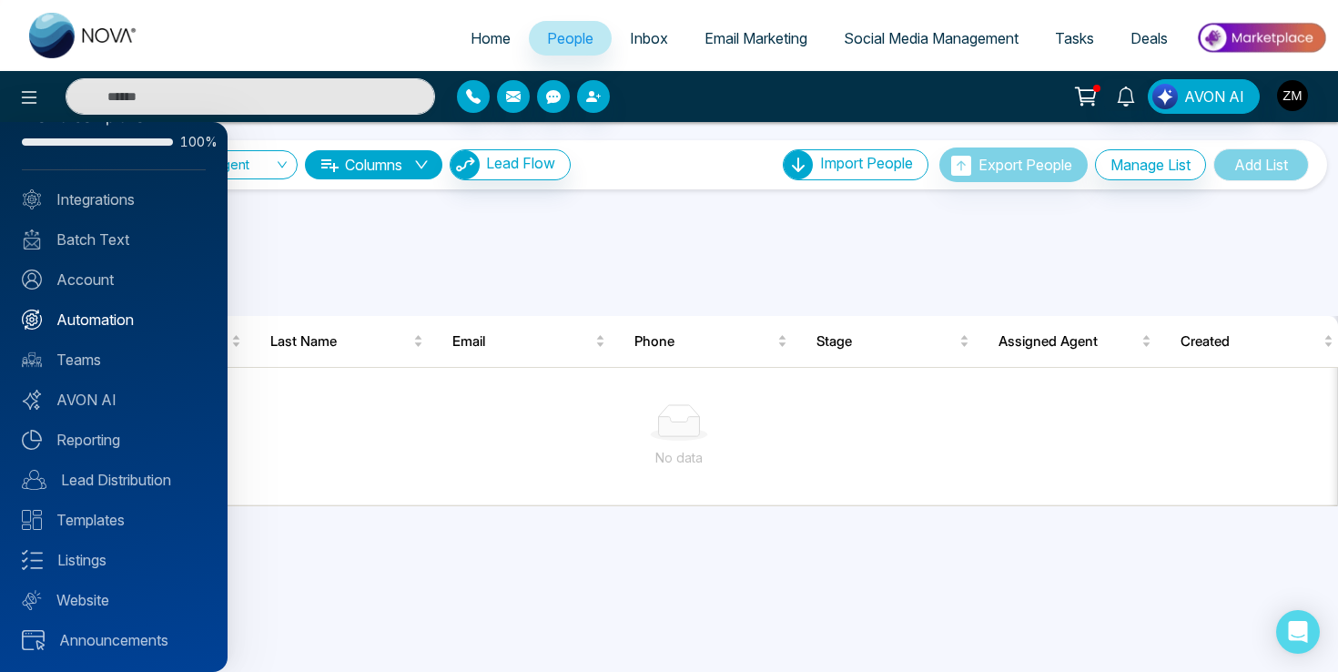
click at [104, 318] on link "Automation" at bounding box center [114, 320] width 184 height 22
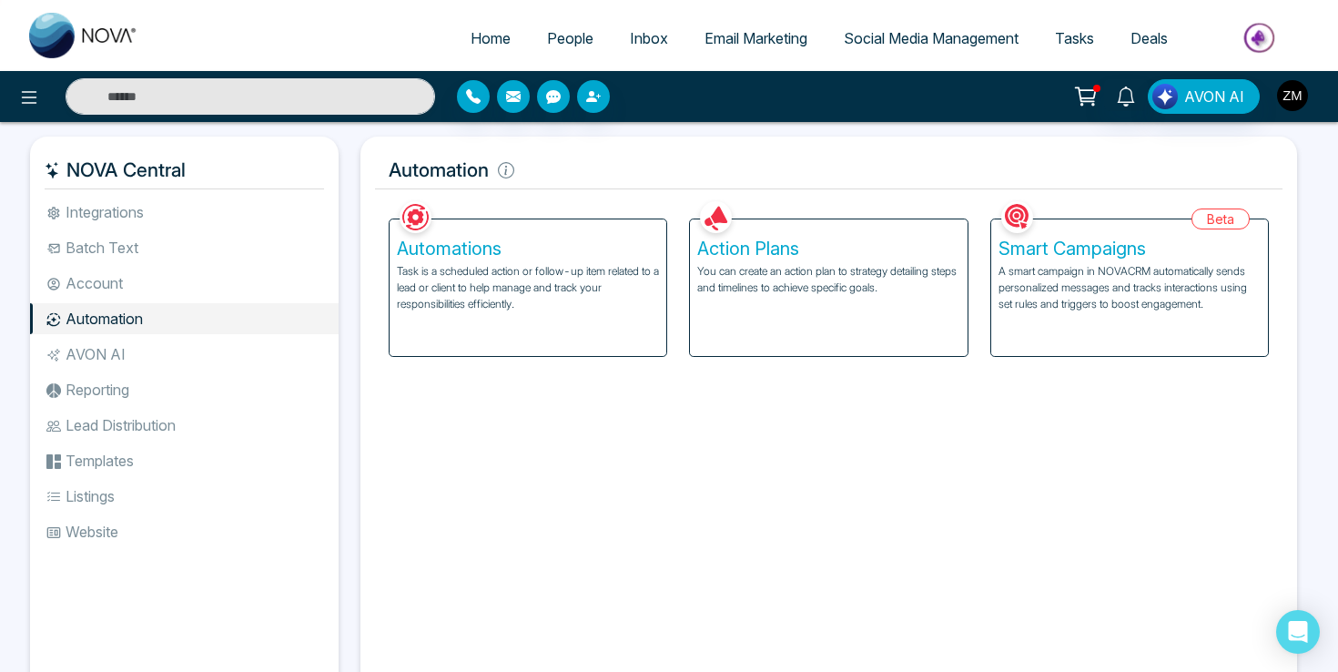
click at [1285, 102] on img "button" at bounding box center [1292, 95] width 31 height 31
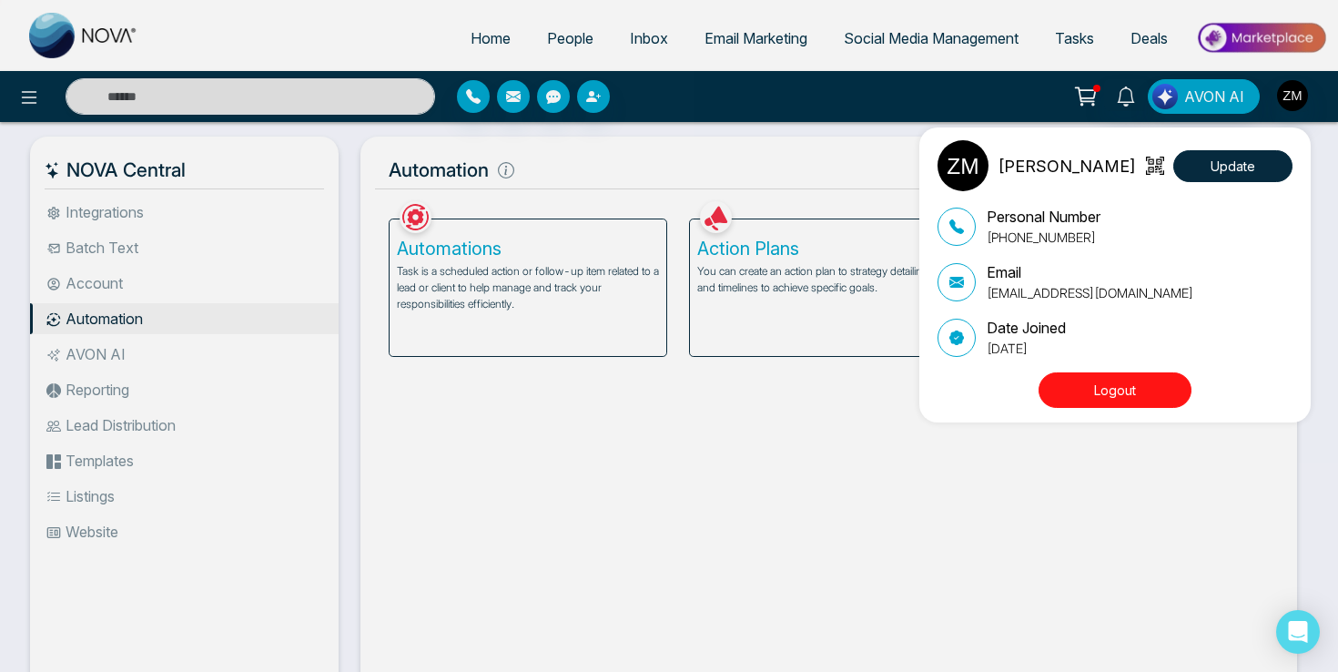
click at [1290, 98] on div "Zain Merchant Update Personal Number +16478862514 Email zainhm24@gmail.com Date…" at bounding box center [669, 336] width 1338 height 672
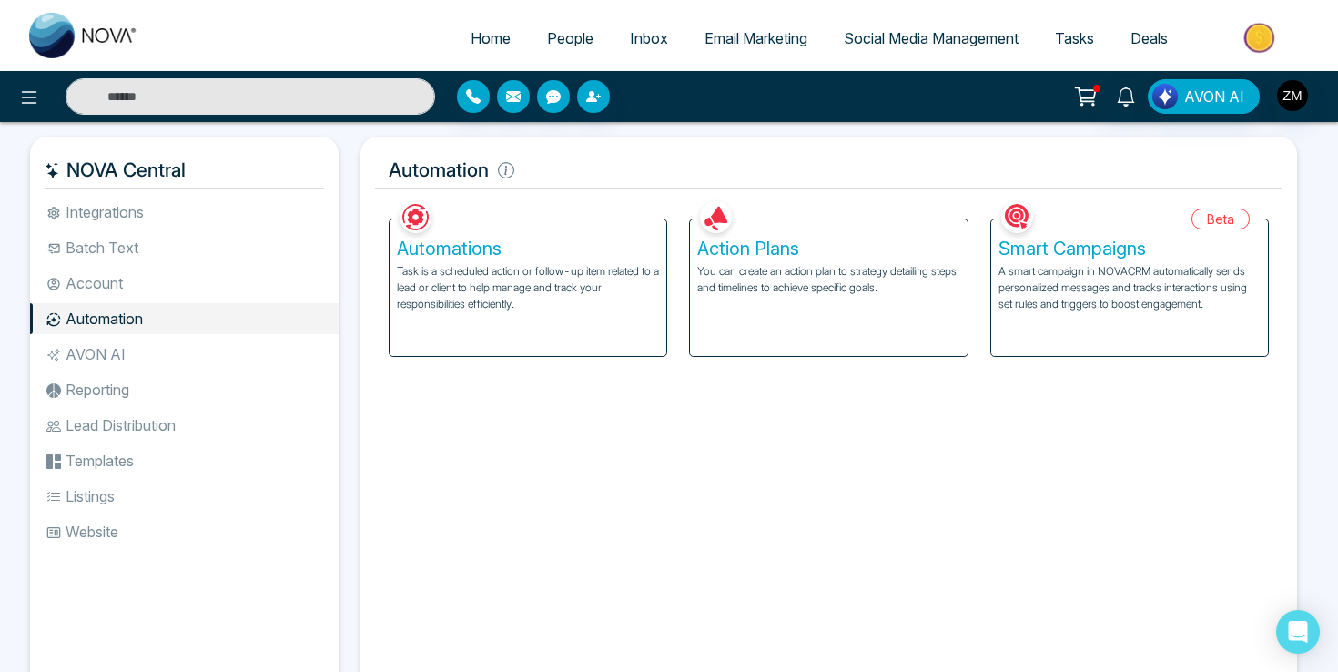
click at [1083, 101] on icon at bounding box center [1085, 94] width 18 height 14
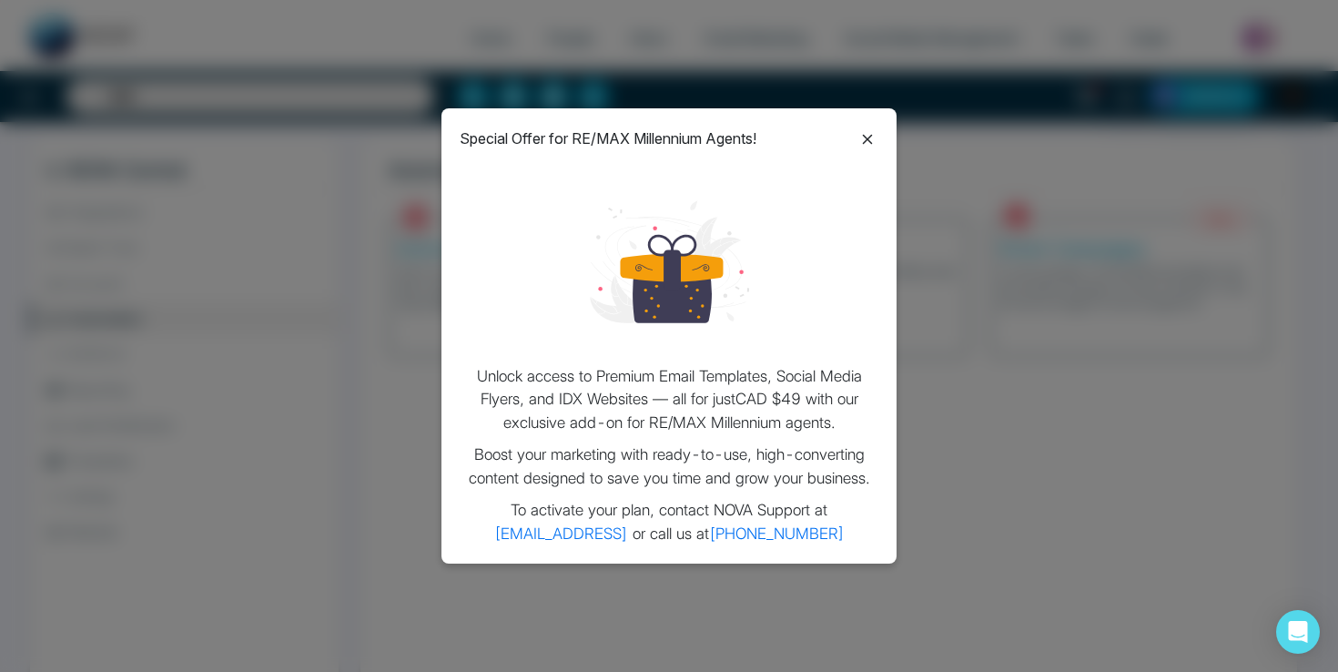
click at [863, 134] on icon at bounding box center [868, 139] width 10 height 10
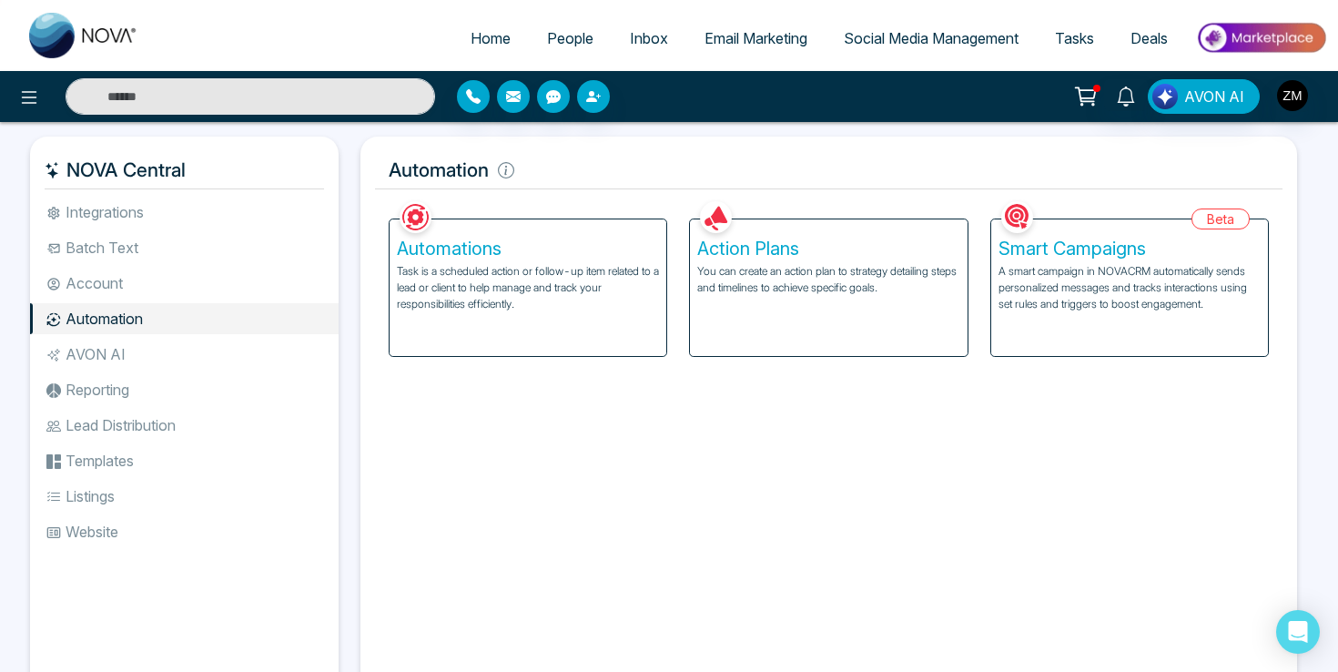
click at [553, 33] on span "People" at bounding box center [570, 38] width 46 height 18
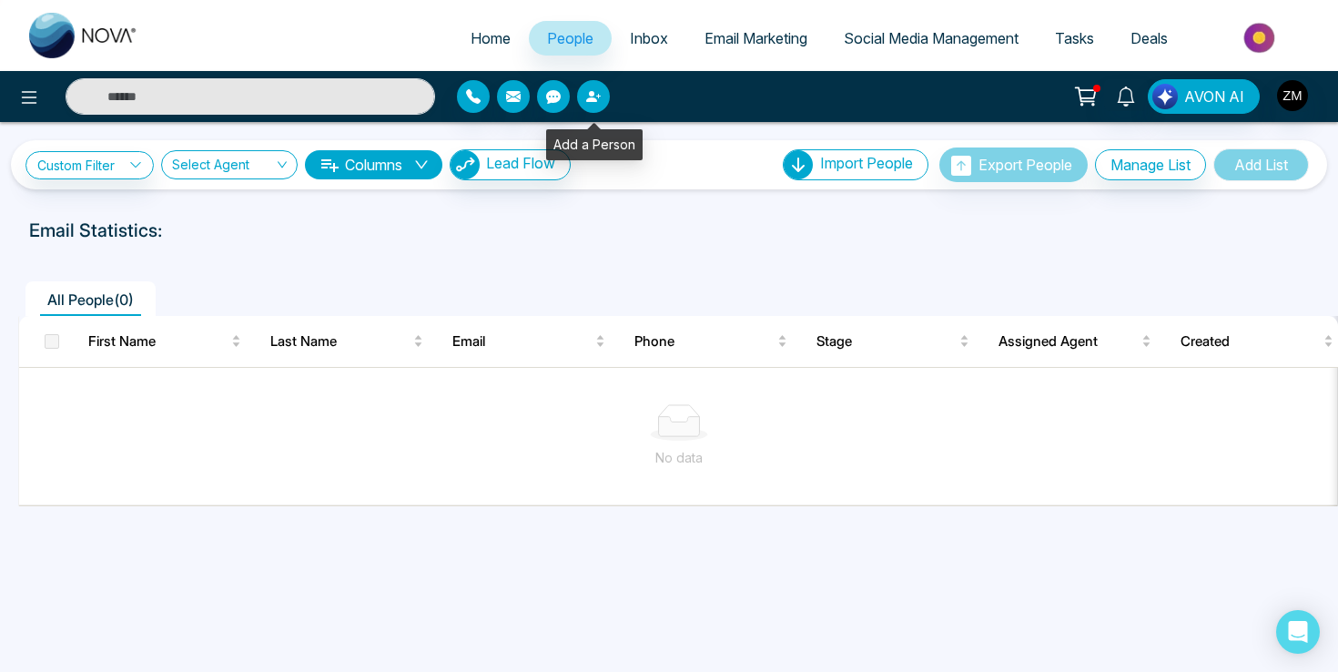
click at [599, 97] on icon "button" at bounding box center [593, 96] width 15 height 15
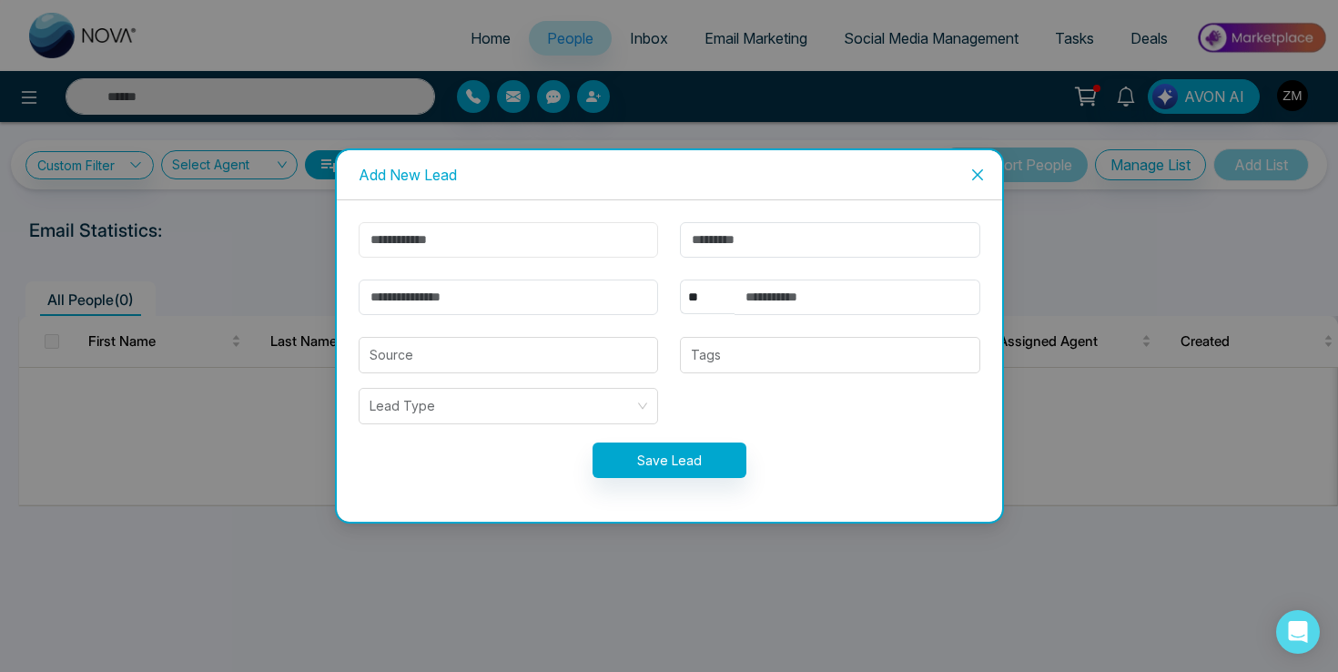
click at [523, 240] on input "text" at bounding box center [509, 240] width 300 height 36
type input "****"
type input "**********"
click at [441, 298] on input "email" at bounding box center [509, 297] width 300 height 36
type input "**********"
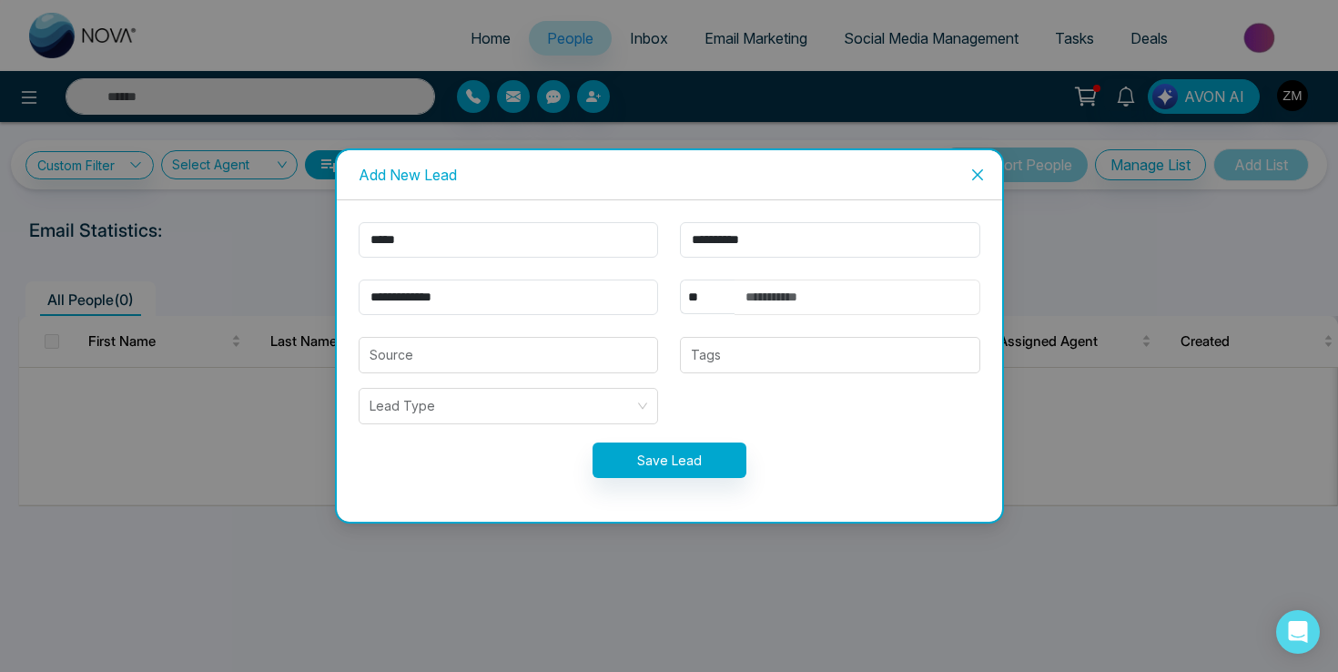
click at [782, 307] on input "text" at bounding box center [858, 297] width 246 height 36
type input "**********"
click at [684, 463] on button "Save Lead" at bounding box center [670, 460] width 154 height 36
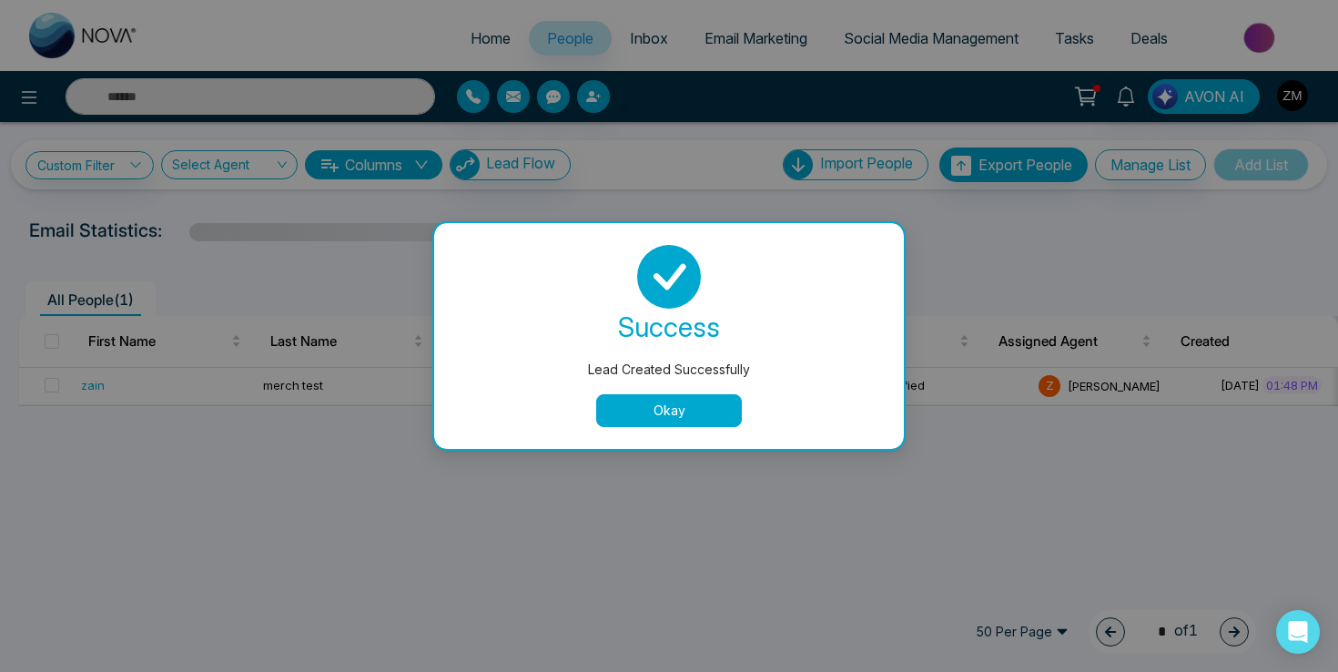
click at [685, 416] on button "Okay" at bounding box center [669, 410] width 146 height 33
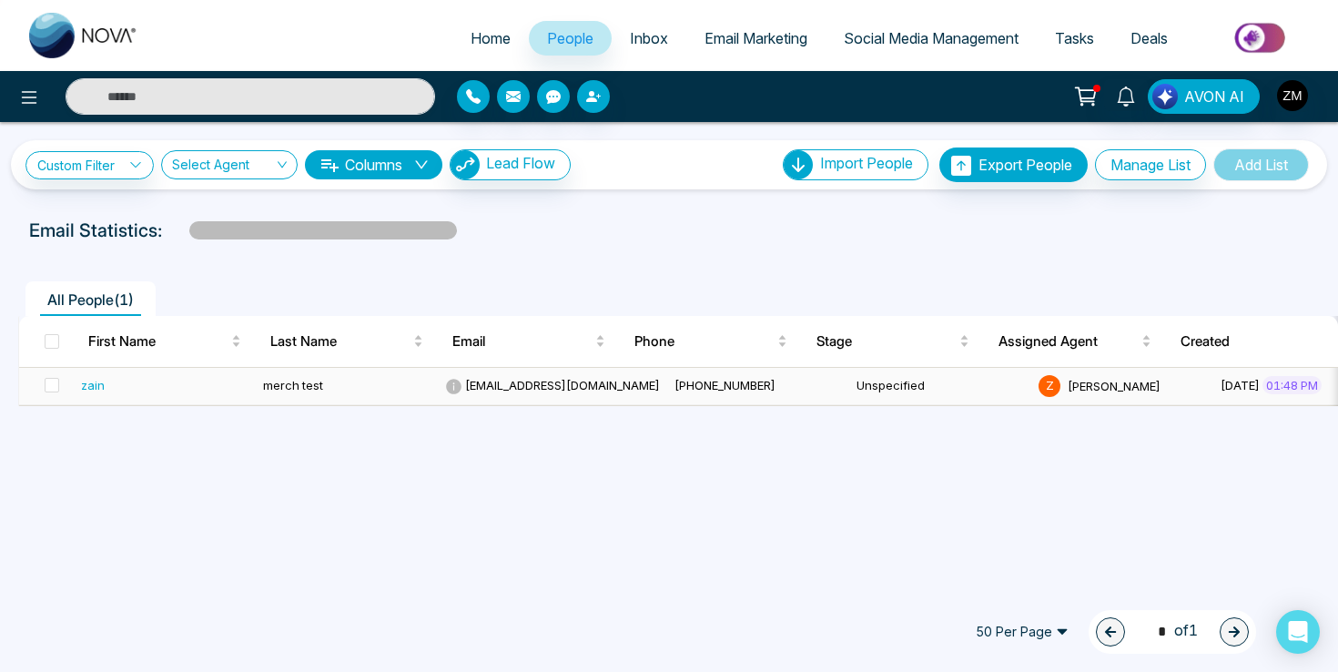
click at [680, 384] on span "+16478862514" at bounding box center [725, 385] width 101 height 15
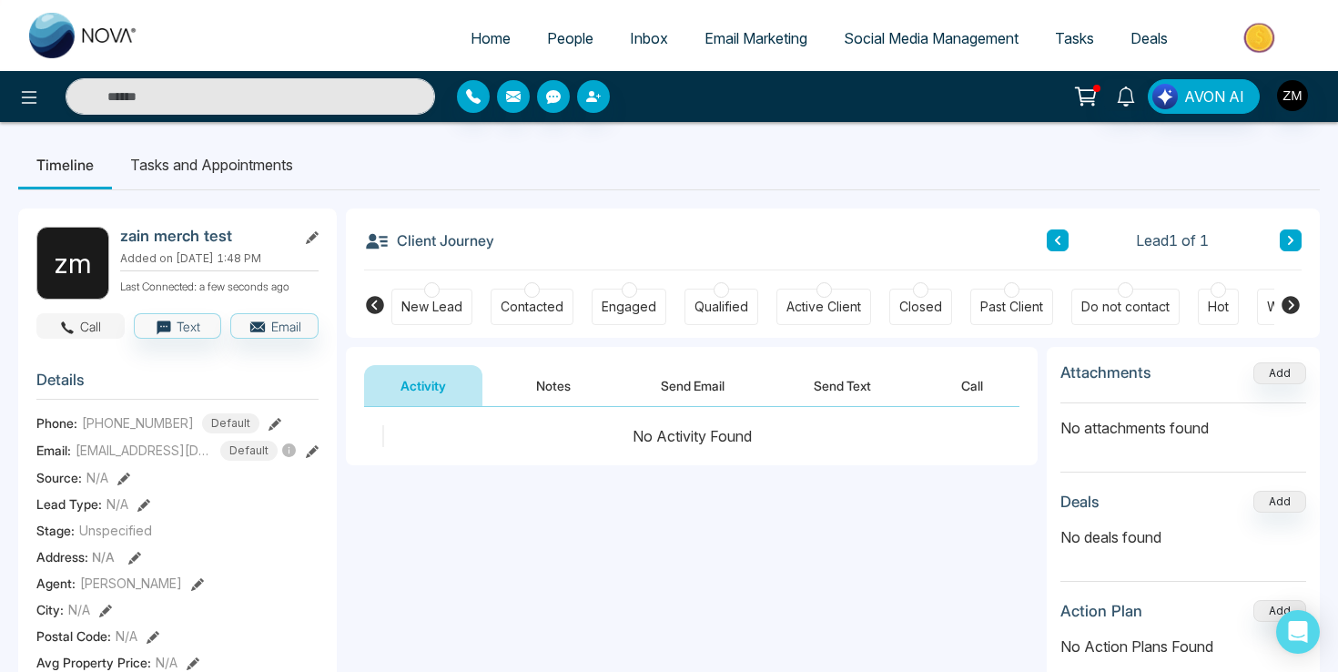
click at [91, 339] on button "Call" at bounding box center [80, 325] width 88 height 25
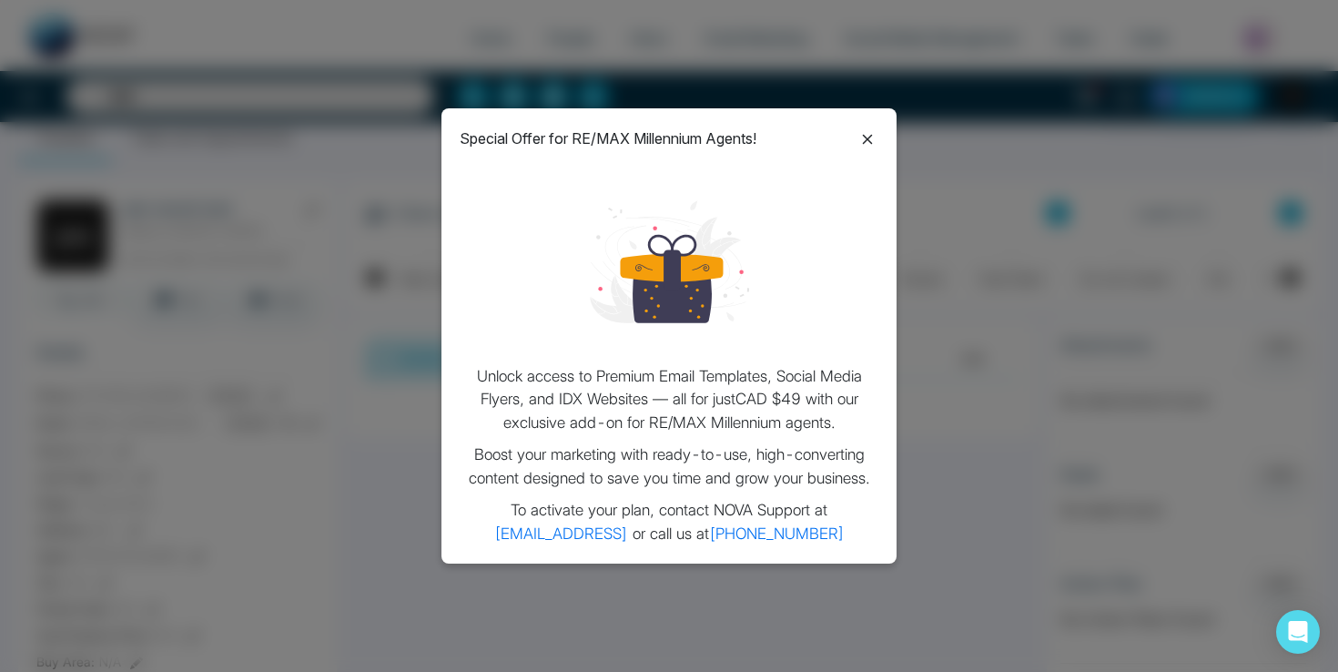
scroll to position [33, 0]
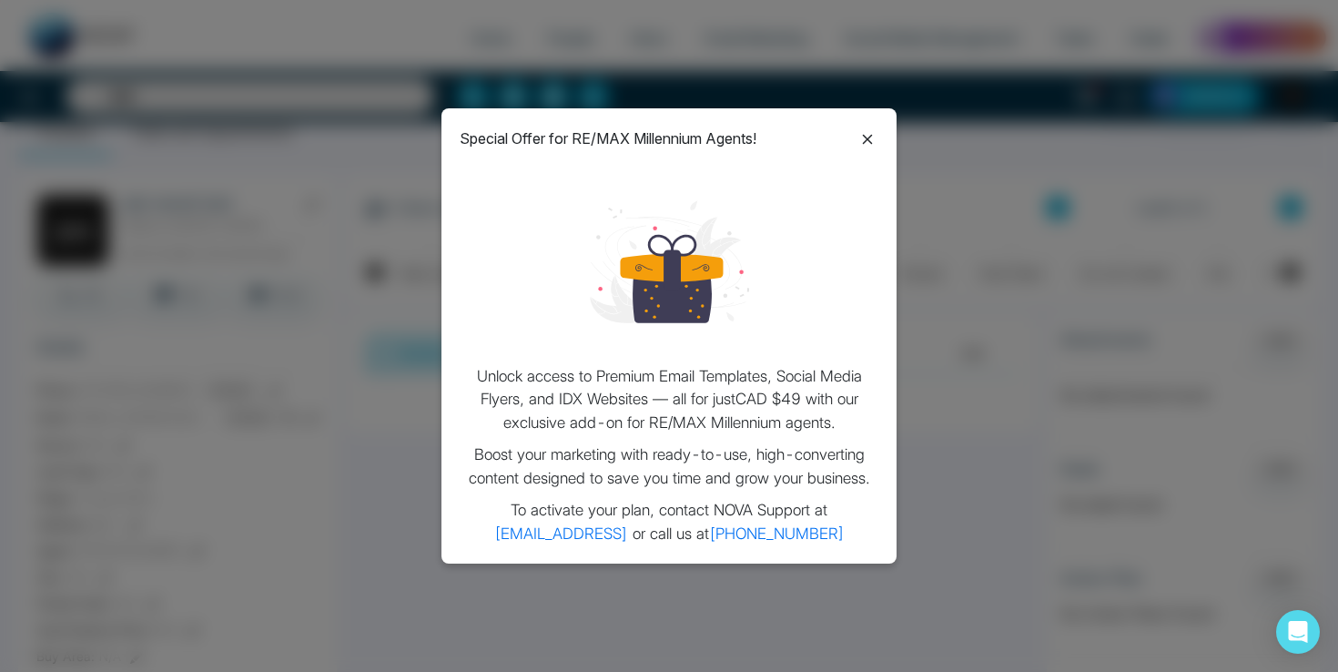
click at [867, 137] on icon at bounding box center [868, 139] width 10 height 10
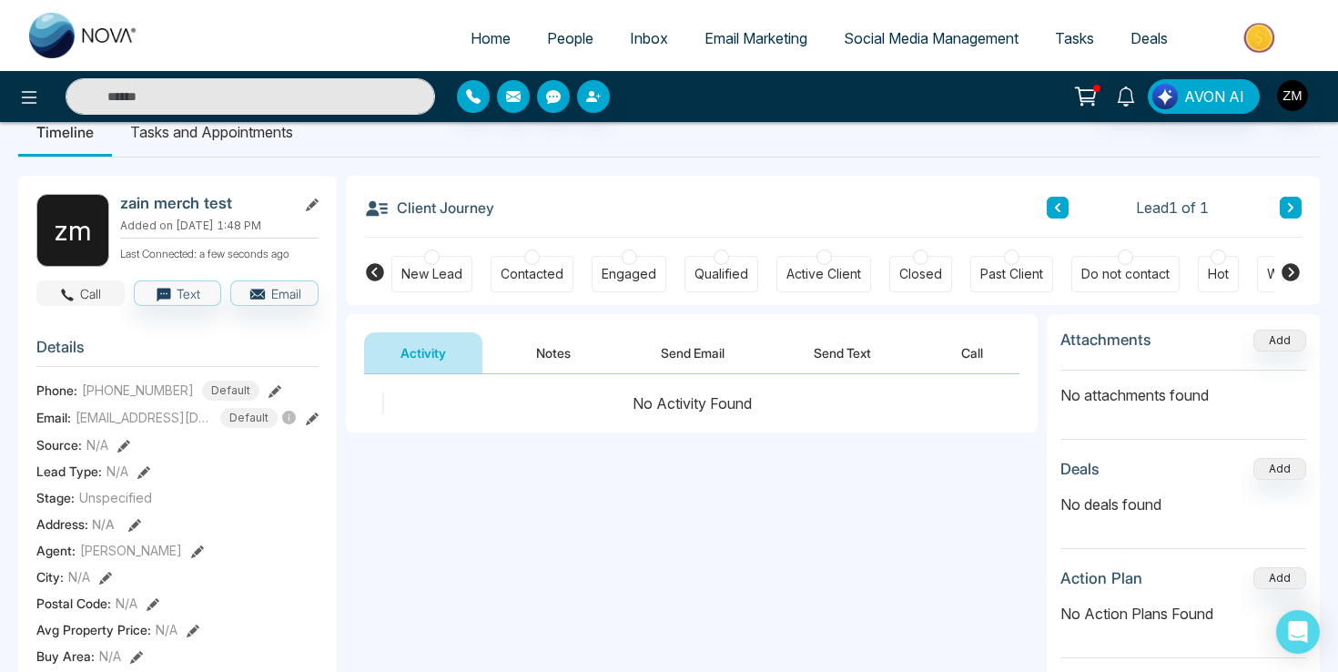
click at [99, 306] on button "Call" at bounding box center [80, 292] width 88 height 25
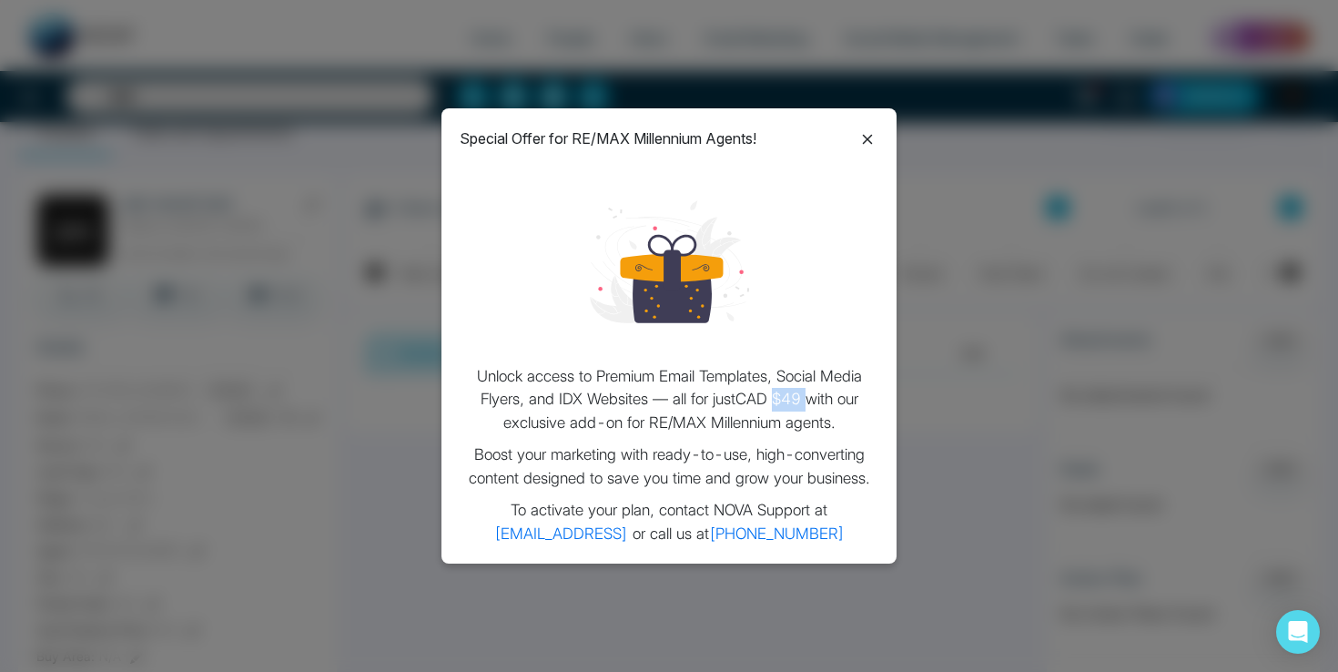
drag, startPoint x: 776, startPoint y: 399, endPoint x: 810, endPoint y: 399, distance: 34.6
click at [810, 399] on p "Unlock access to Premium Email Templates, Social Media Flyers, and IDX Websites…" at bounding box center [669, 400] width 419 height 70
click at [861, 430] on p "Unlock access to Premium Email Templates, Social Media Flyers, and IDX Websites…" at bounding box center [669, 400] width 419 height 70
click at [868, 138] on icon at bounding box center [868, 139] width 22 height 22
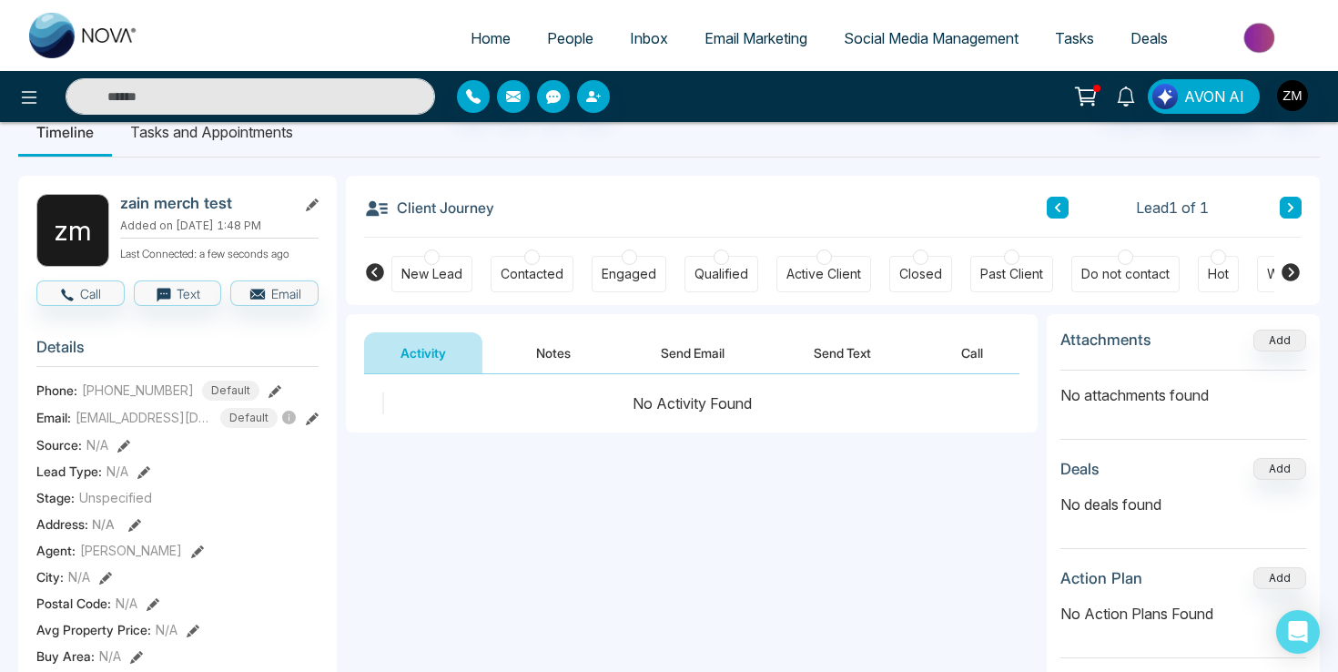
click at [565, 39] on span "People" at bounding box center [570, 38] width 46 height 18
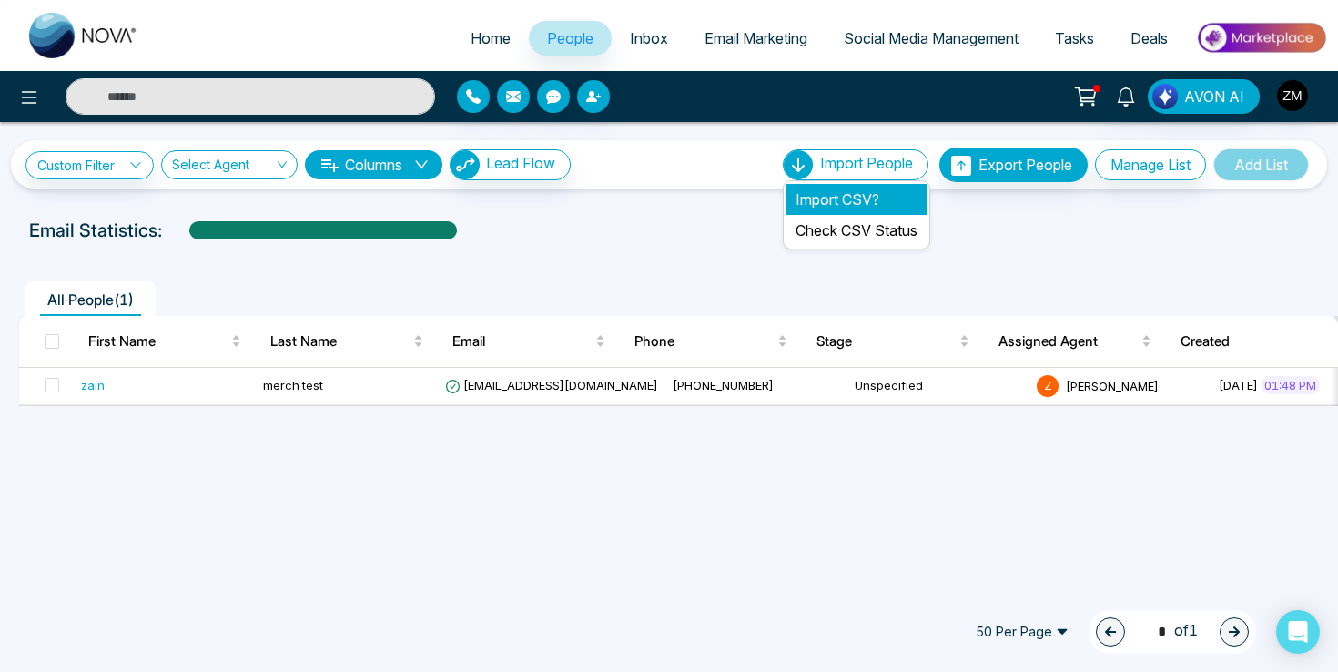
click at [834, 203] on li "Import CSV?" at bounding box center [857, 199] width 140 height 31
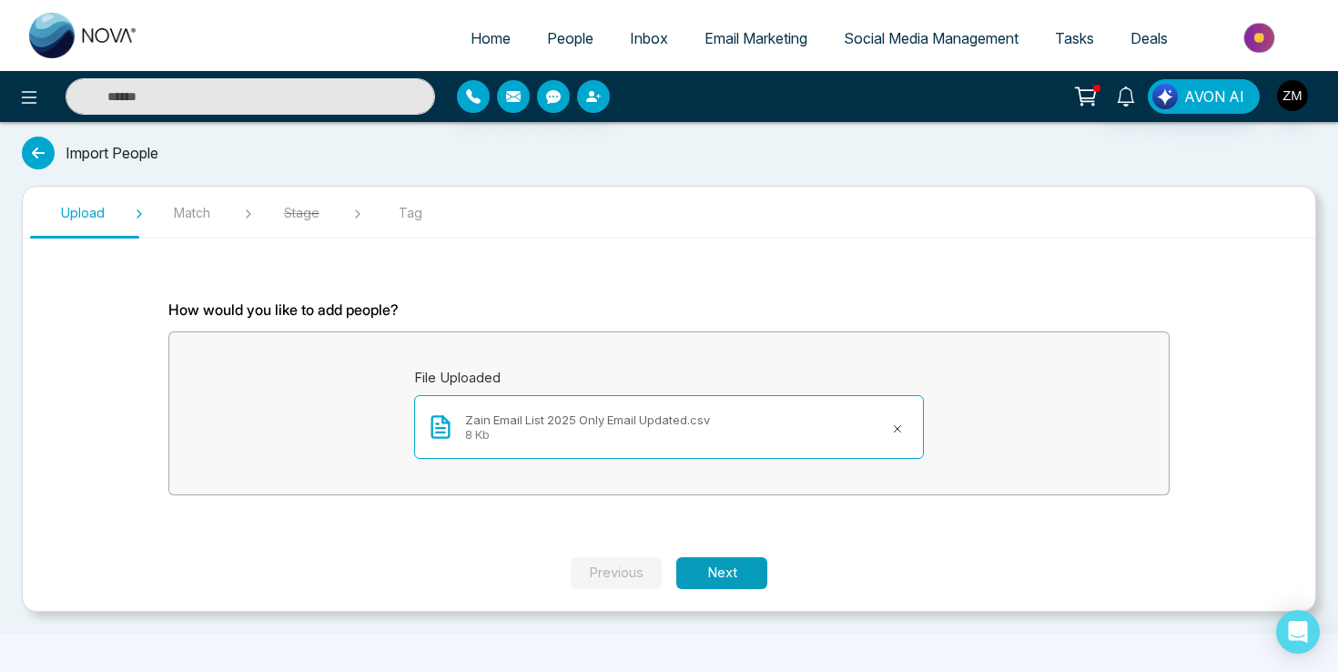
click at [746, 568] on button "Next" at bounding box center [721, 573] width 91 height 32
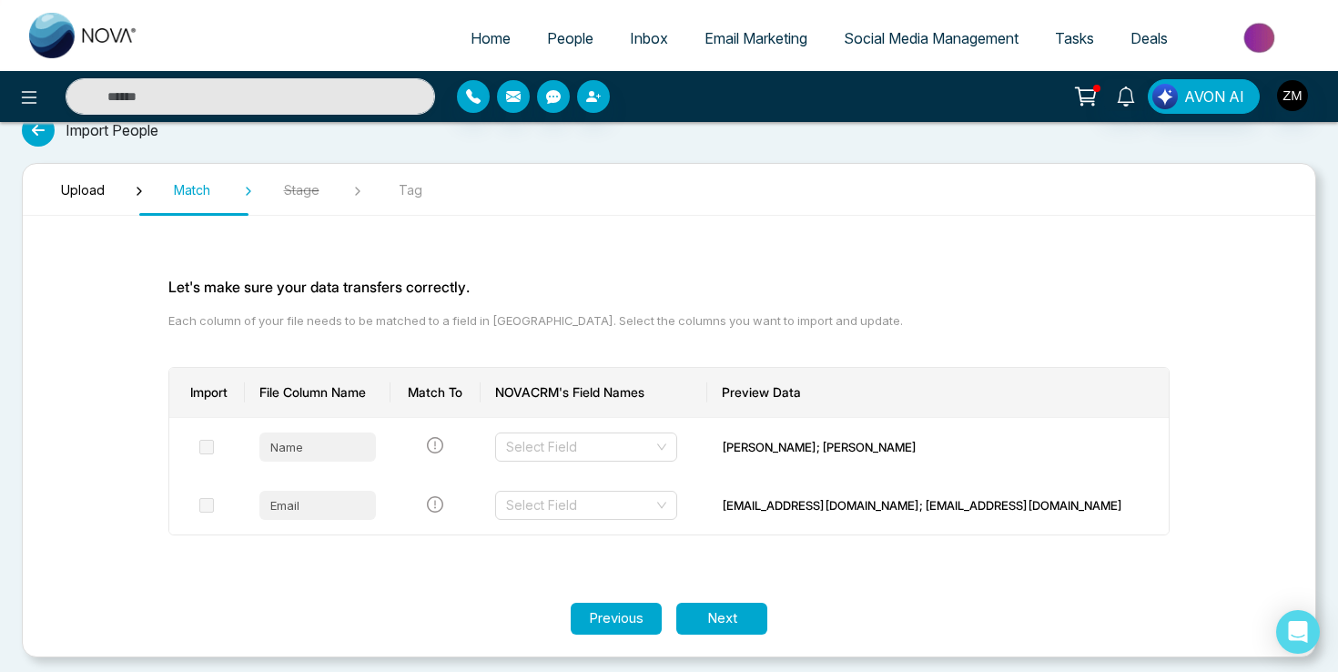
scroll to position [29, 0]
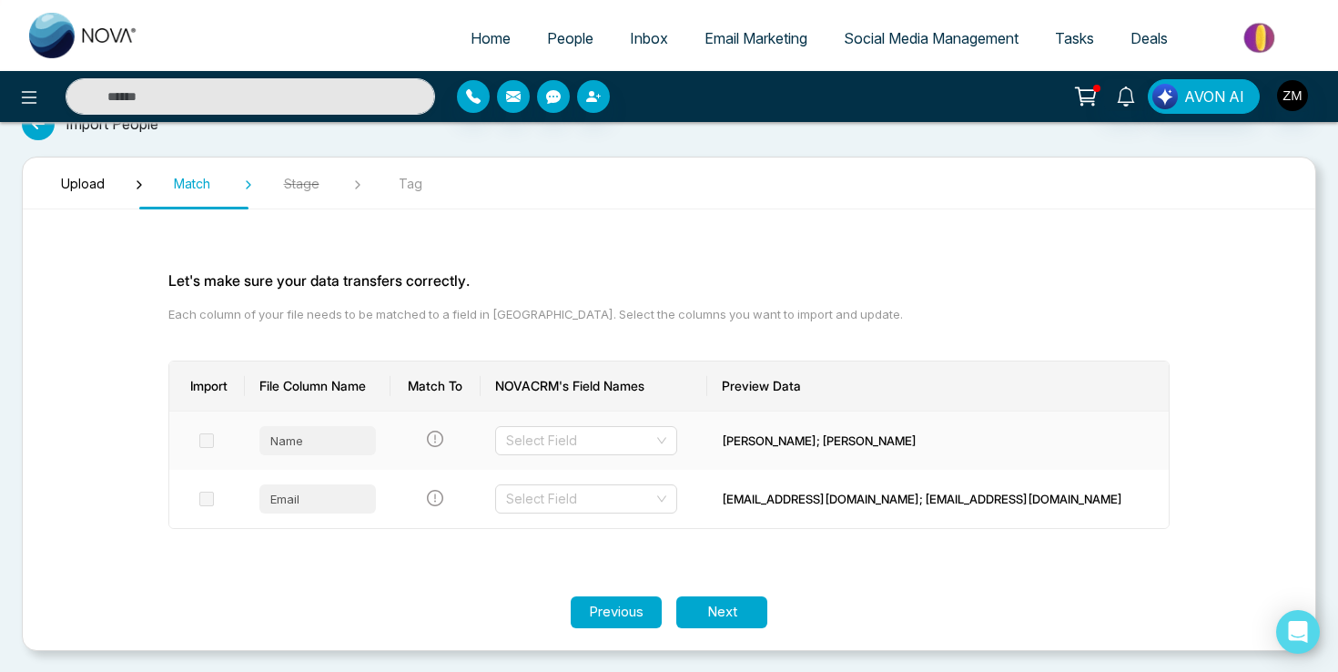
click at [823, 434] on div "Somayeh Mirnami; Syed Muhammad kazmi" at bounding box center [938, 441] width 432 height 18
click at [654, 434] on input "search" at bounding box center [579, 440] width 147 height 27
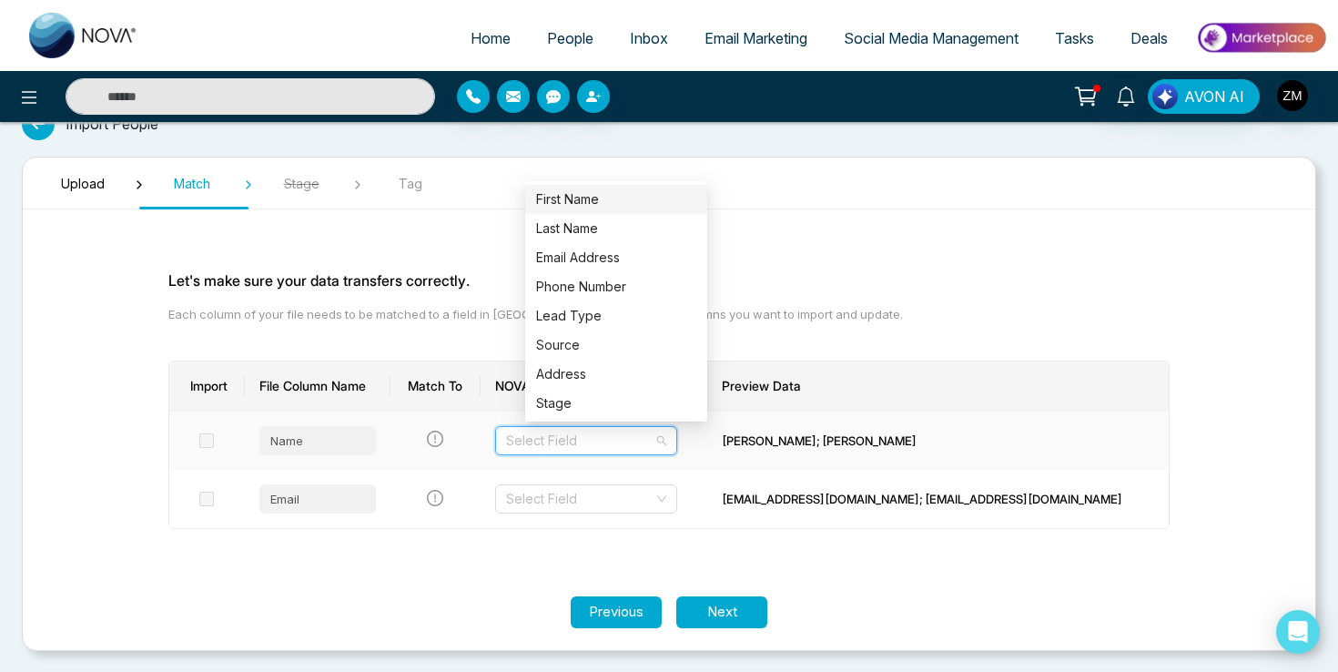
click at [643, 203] on div "First Name" at bounding box center [616, 199] width 160 height 20
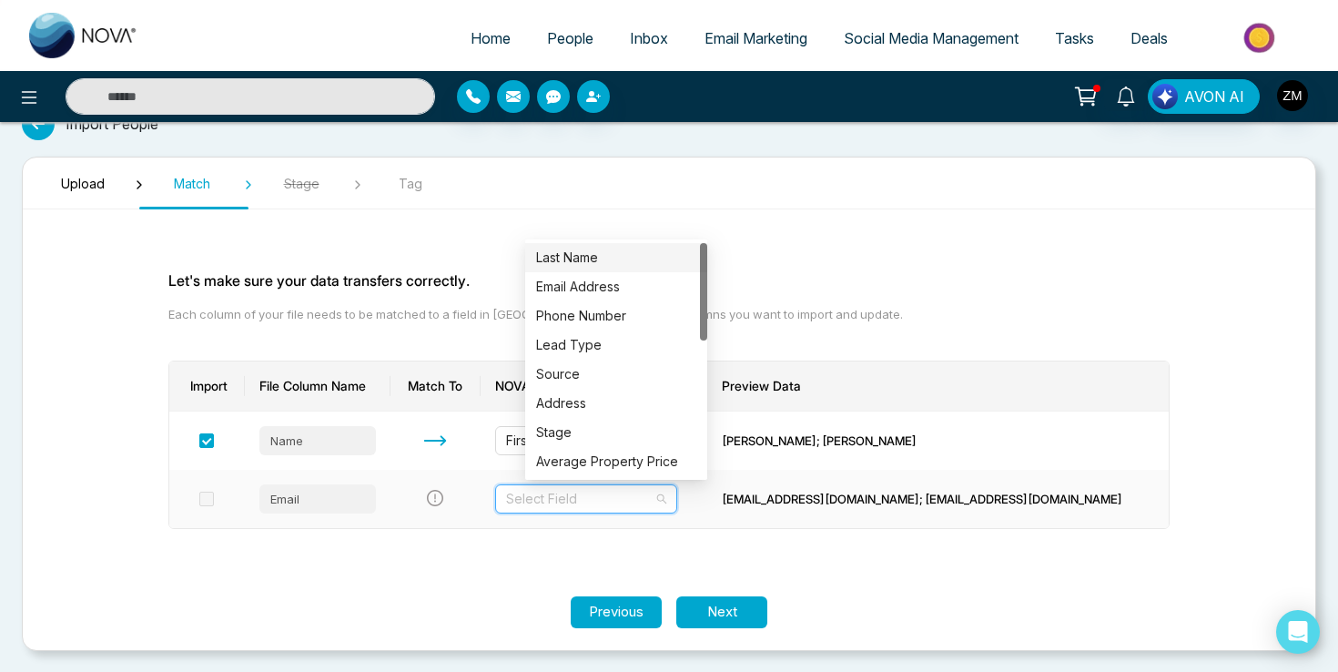
click at [631, 504] on input "search" at bounding box center [579, 498] width 147 height 27
click at [644, 294] on div "Email Address" at bounding box center [616, 287] width 160 height 20
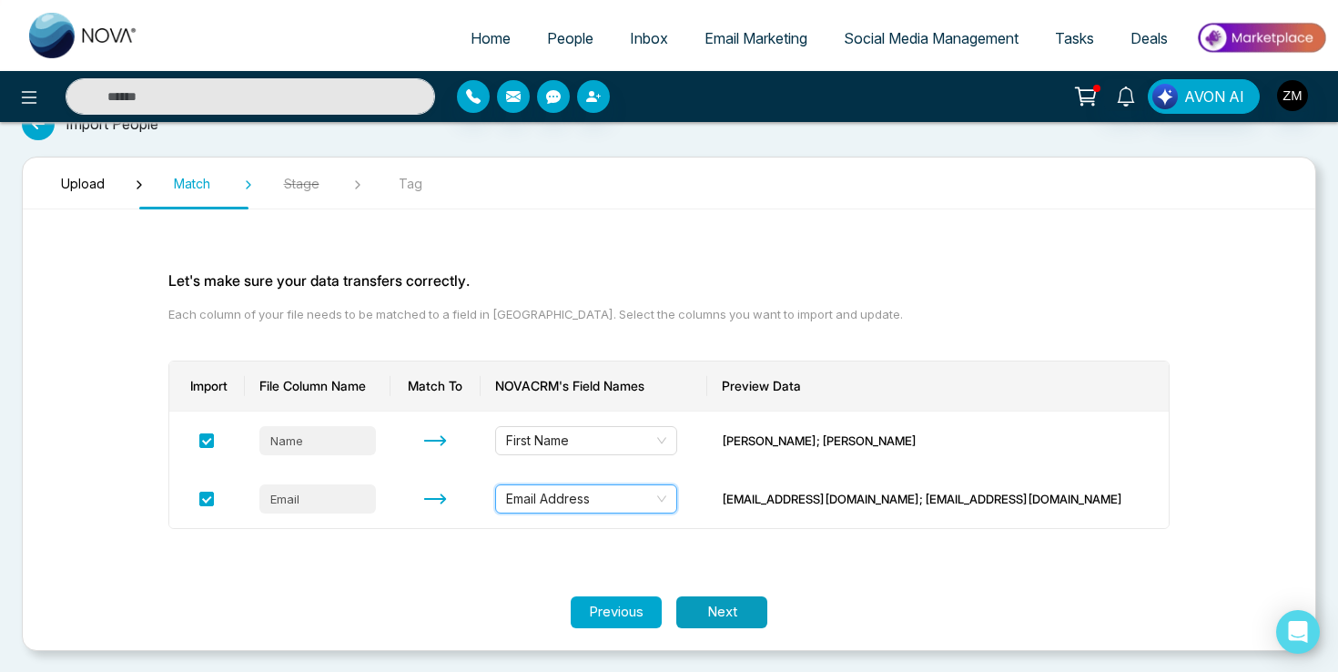
click at [738, 613] on button "Next" at bounding box center [721, 612] width 91 height 32
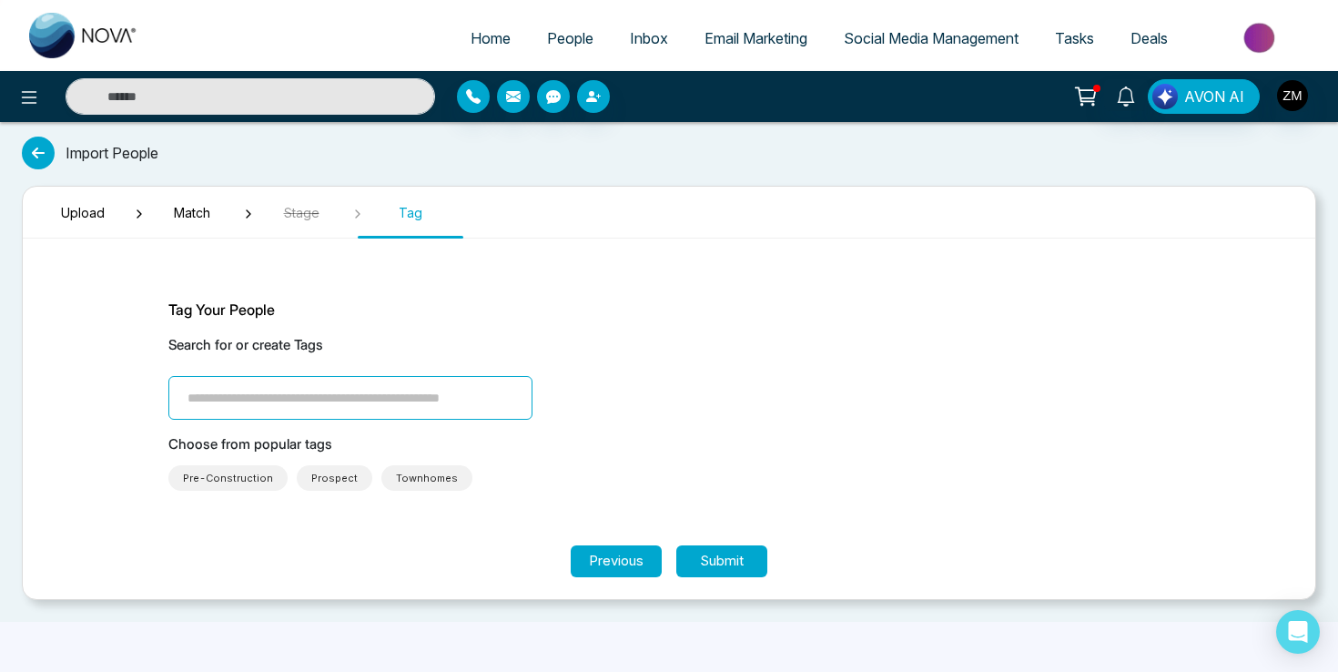
click at [334, 477] on span "Prospect" at bounding box center [334, 478] width 46 height 18
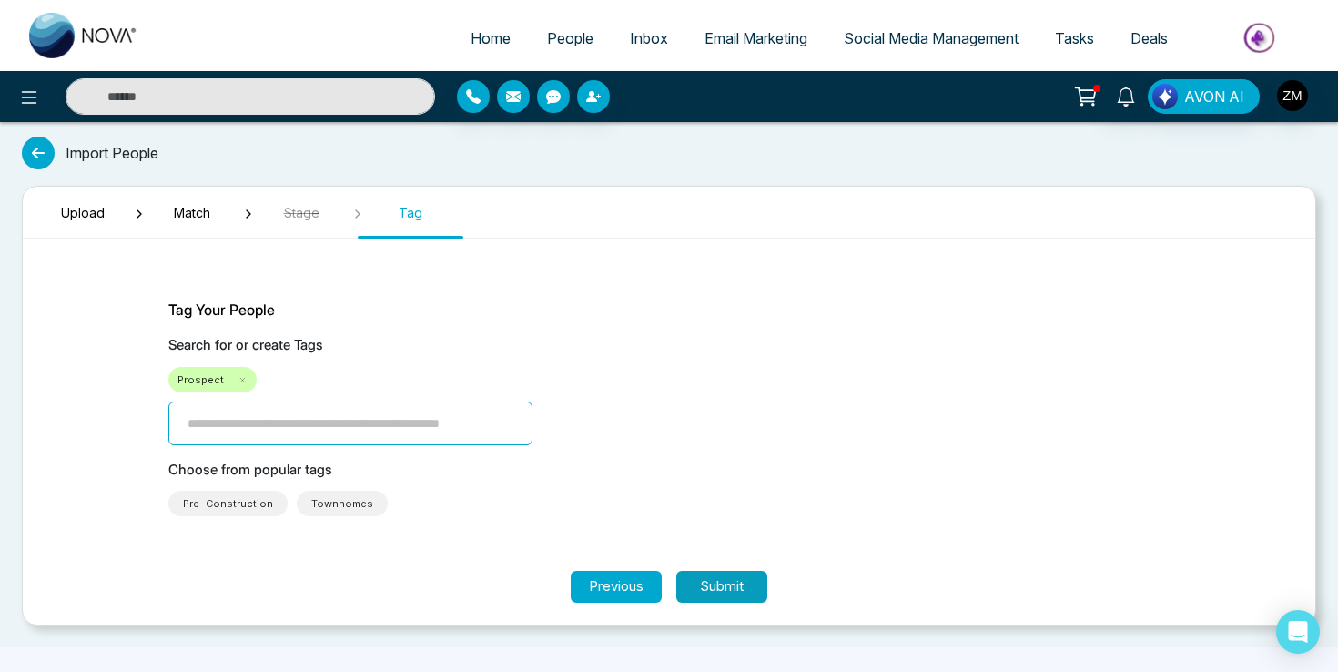
click at [730, 582] on button "Submit" at bounding box center [721, 587] width 91 height 32
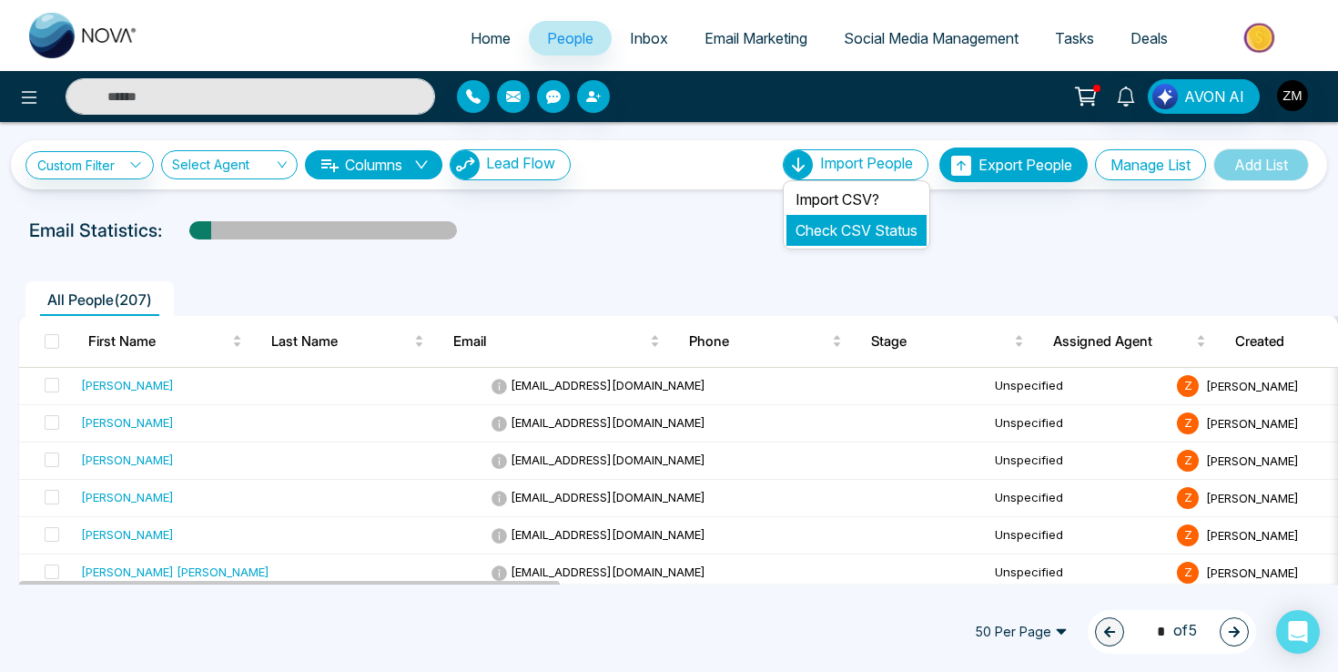
click at [837, 236] on link "Check CSV Status" at bounding box center [857, 230] width 122 height 18
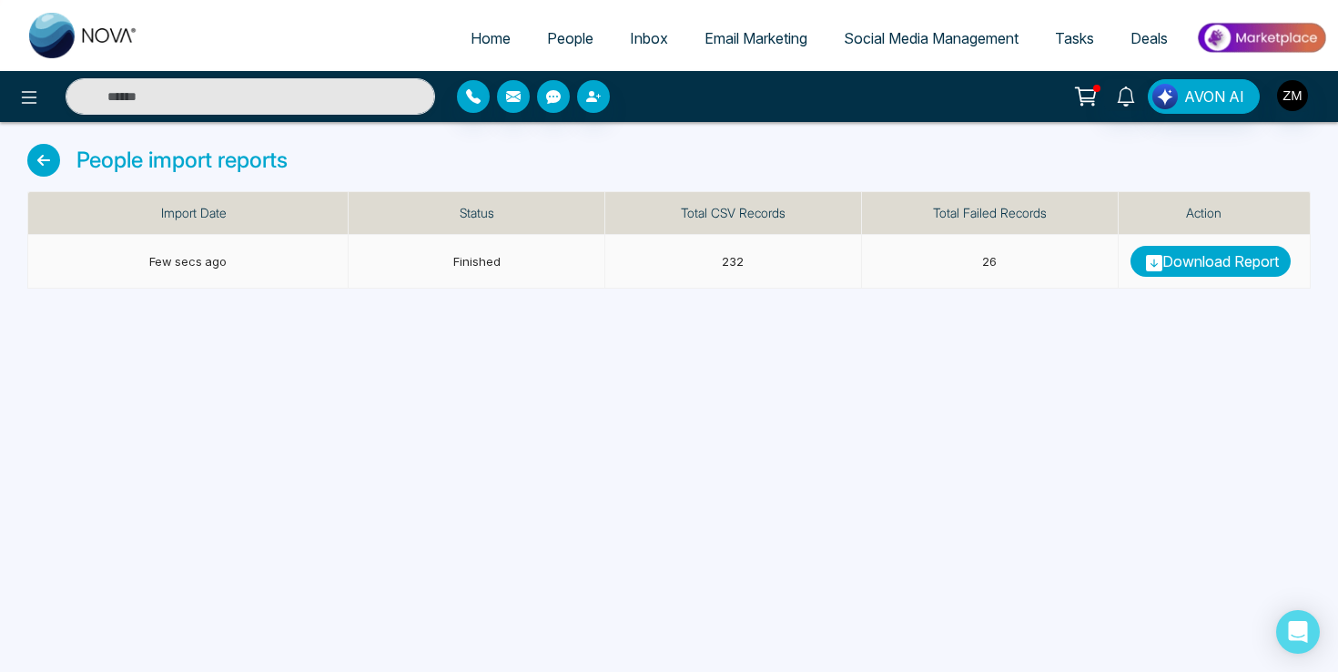
click at [1175, 254] on link "Download Report" at bounding box center [1211, 261] width 160 height 31
click at [736, 39] on span "Email Marketing" at bounding box center [756, 38] width 103 height 18
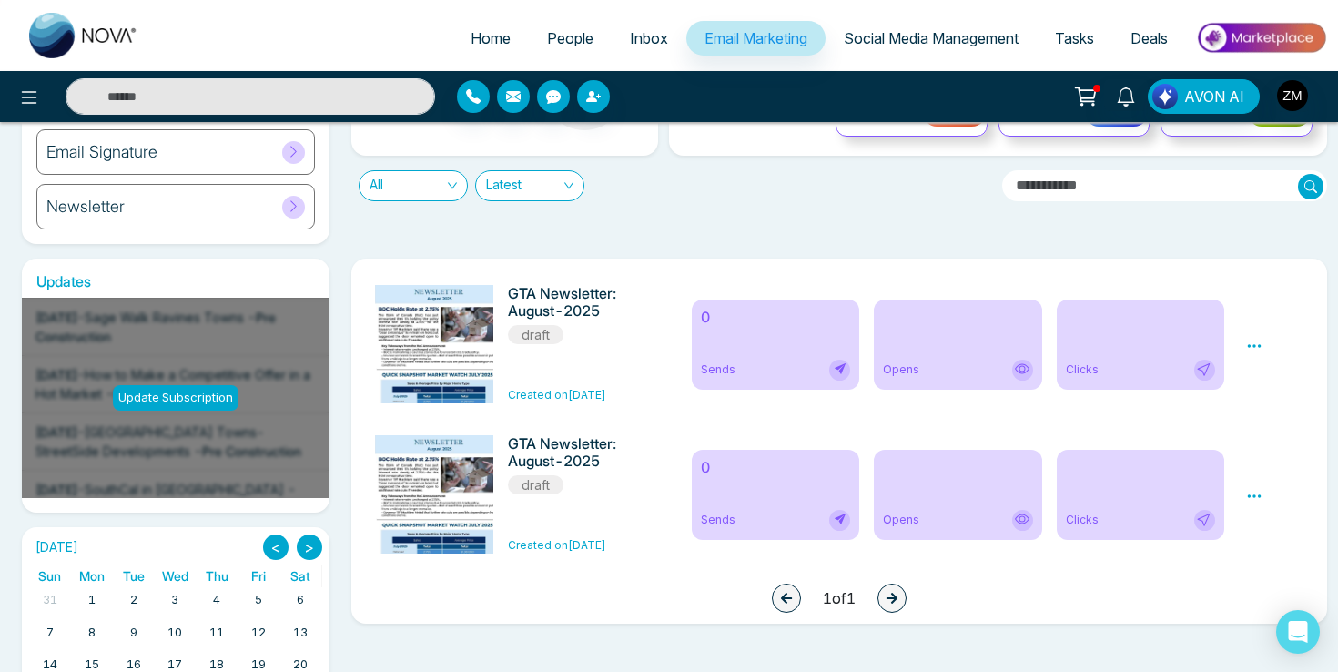
scroll to position [179, 0]
click at [1281, 96] on img "button" at bounding box center [1292, 95] width 31 height 31
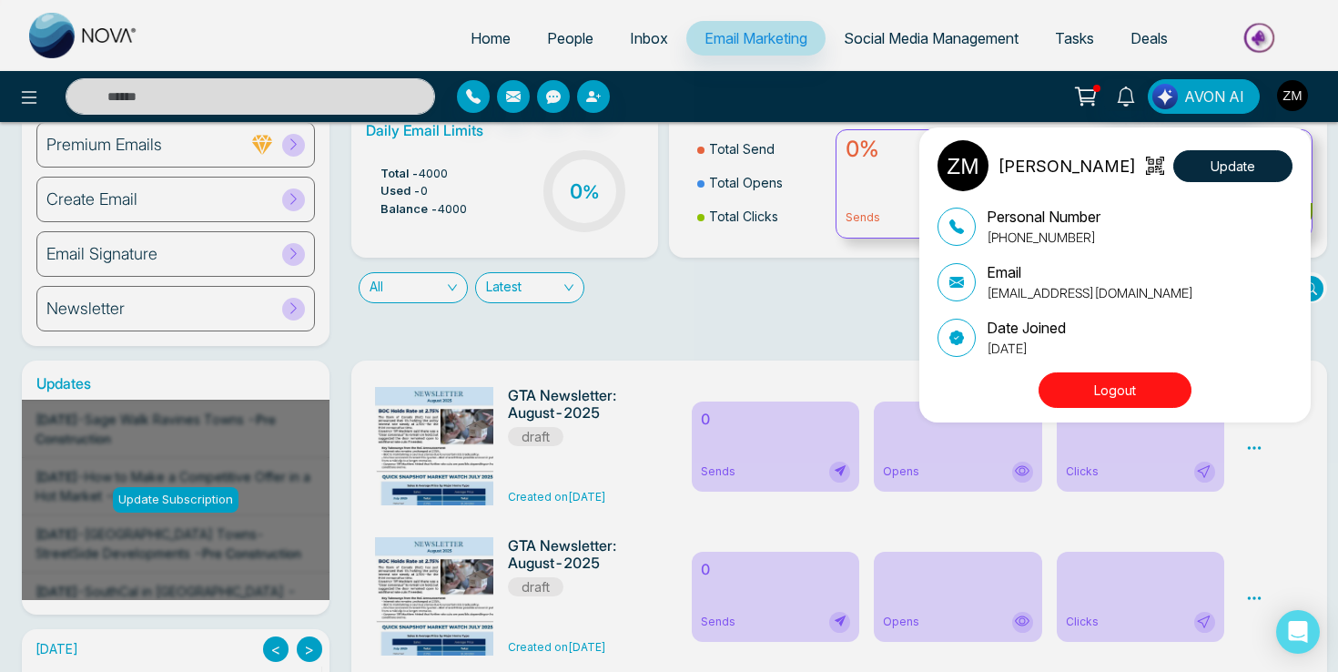
scroll to position [0, 0]
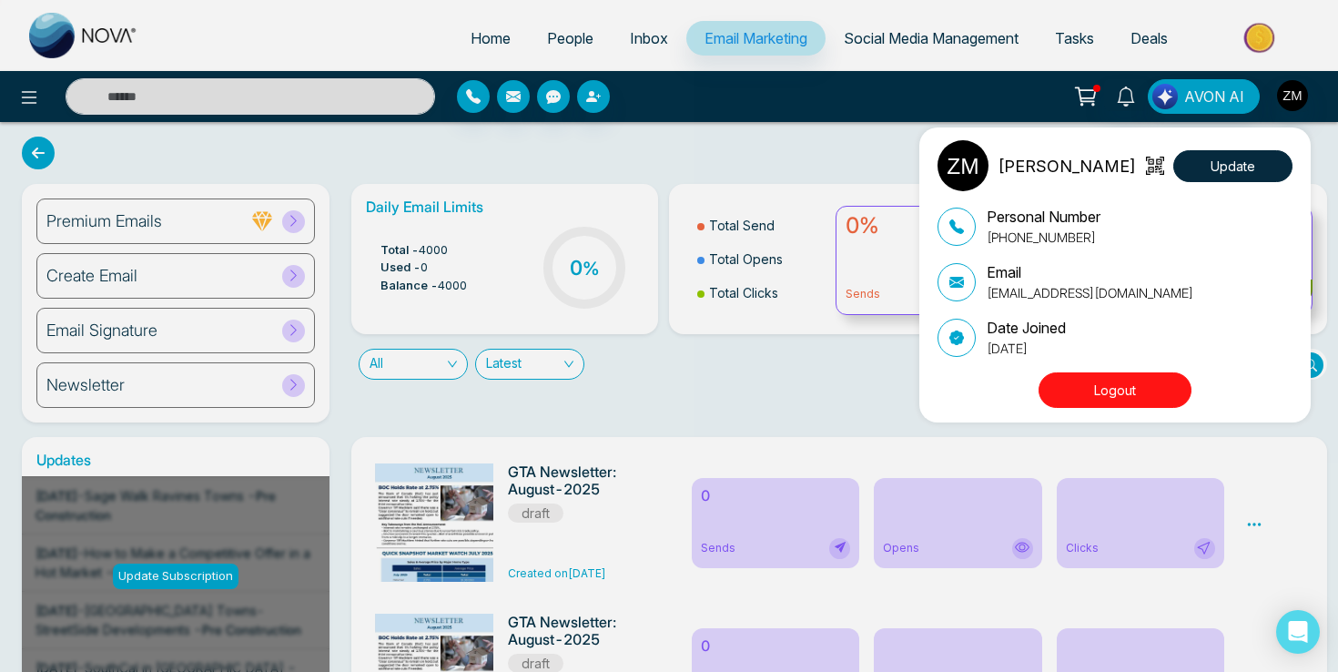
click at [858, 104] on div "Zain Merchant Update Personal Number +16478862514 Email zainhm24@gmail.com Date…" at bounding box center [669, 336] width 1338 height 672
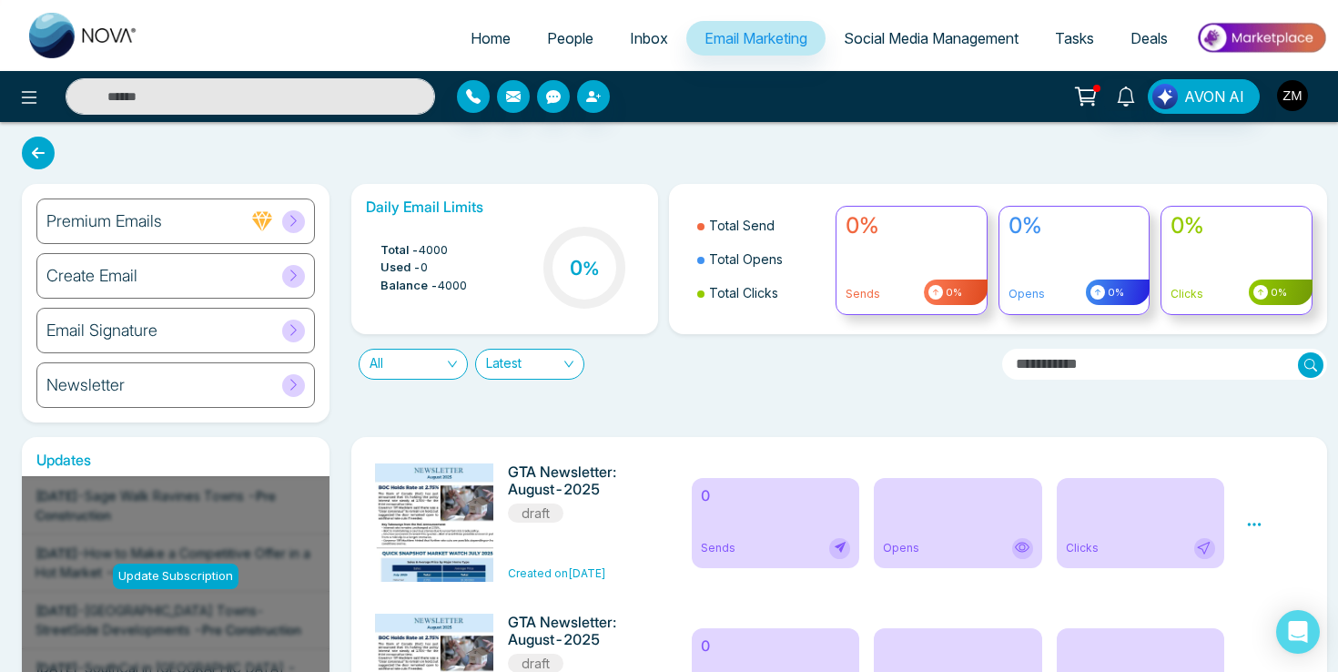
click at [1296, 101] on img "button" at bounding box center [1292, 95] width 31 height 31
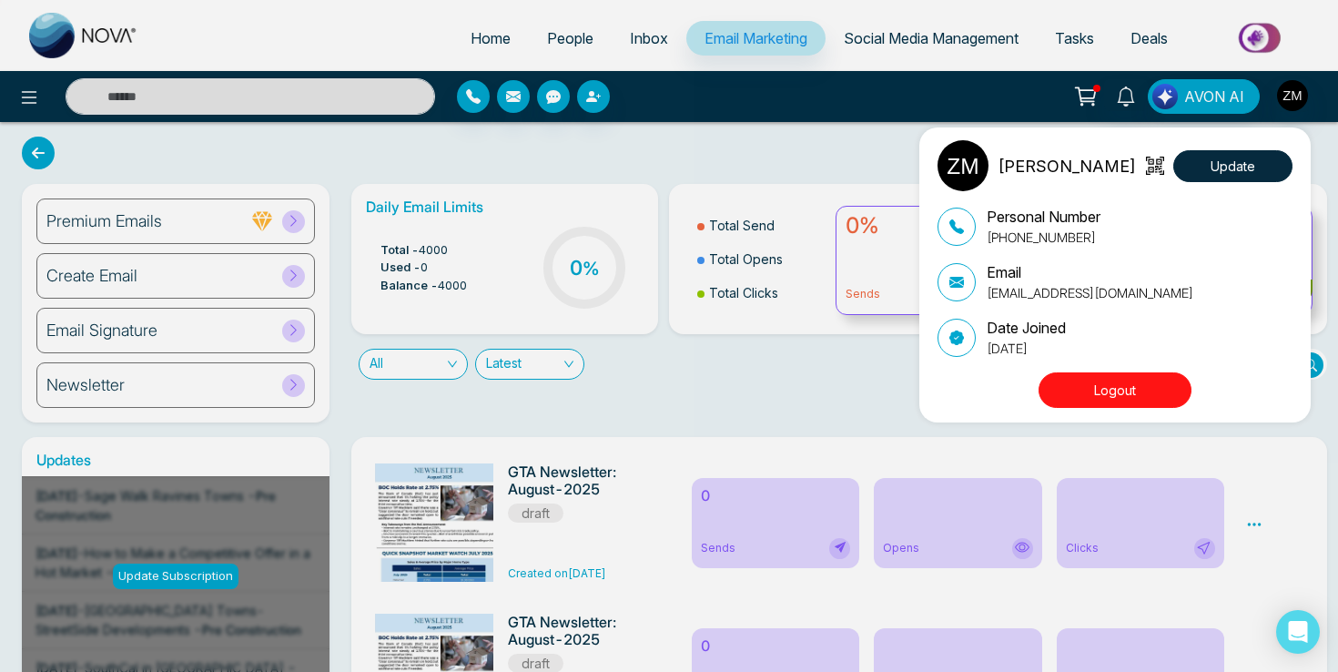
click at [1296, 101] on div "Zain Merchant Update Personal Number +16478862514 Email zainhm24@gmail.com Date…" at bounding box center [669, 336] width 1338 height 672
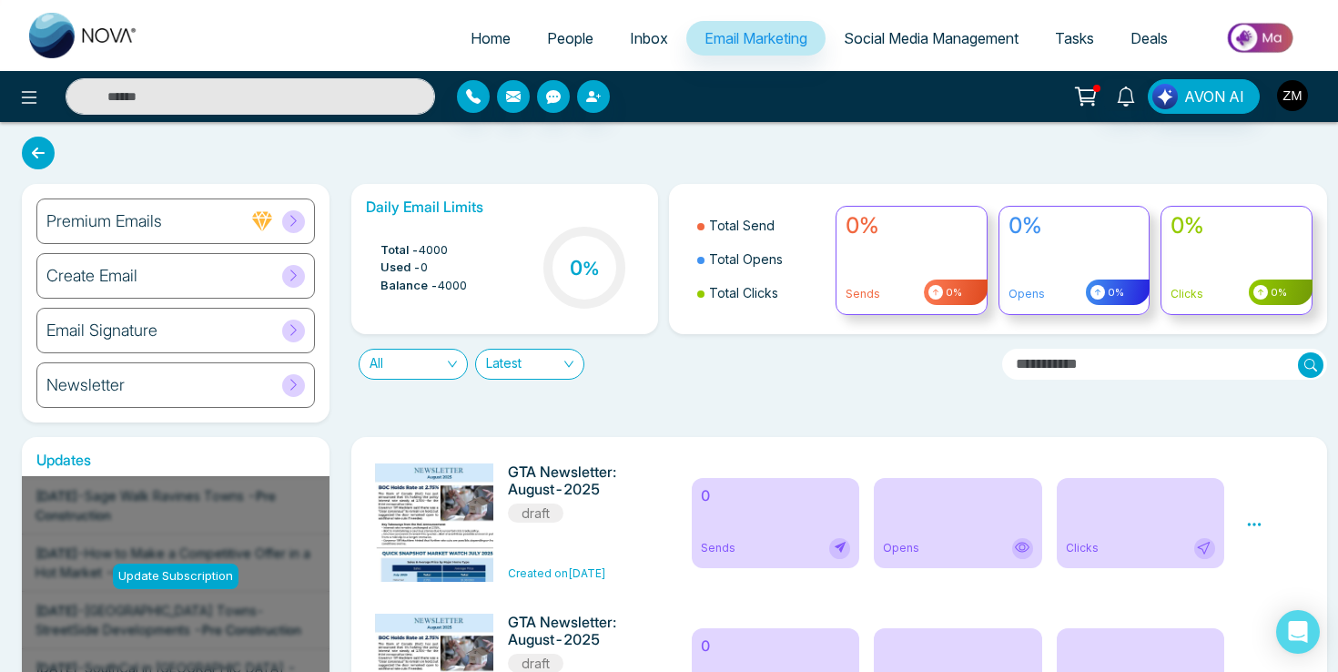
click at [1305, 103] on img "button" at bounding box center [1292, 95] width 31 height 31
